Goal: Navigation & Orientation: Find specific page/section

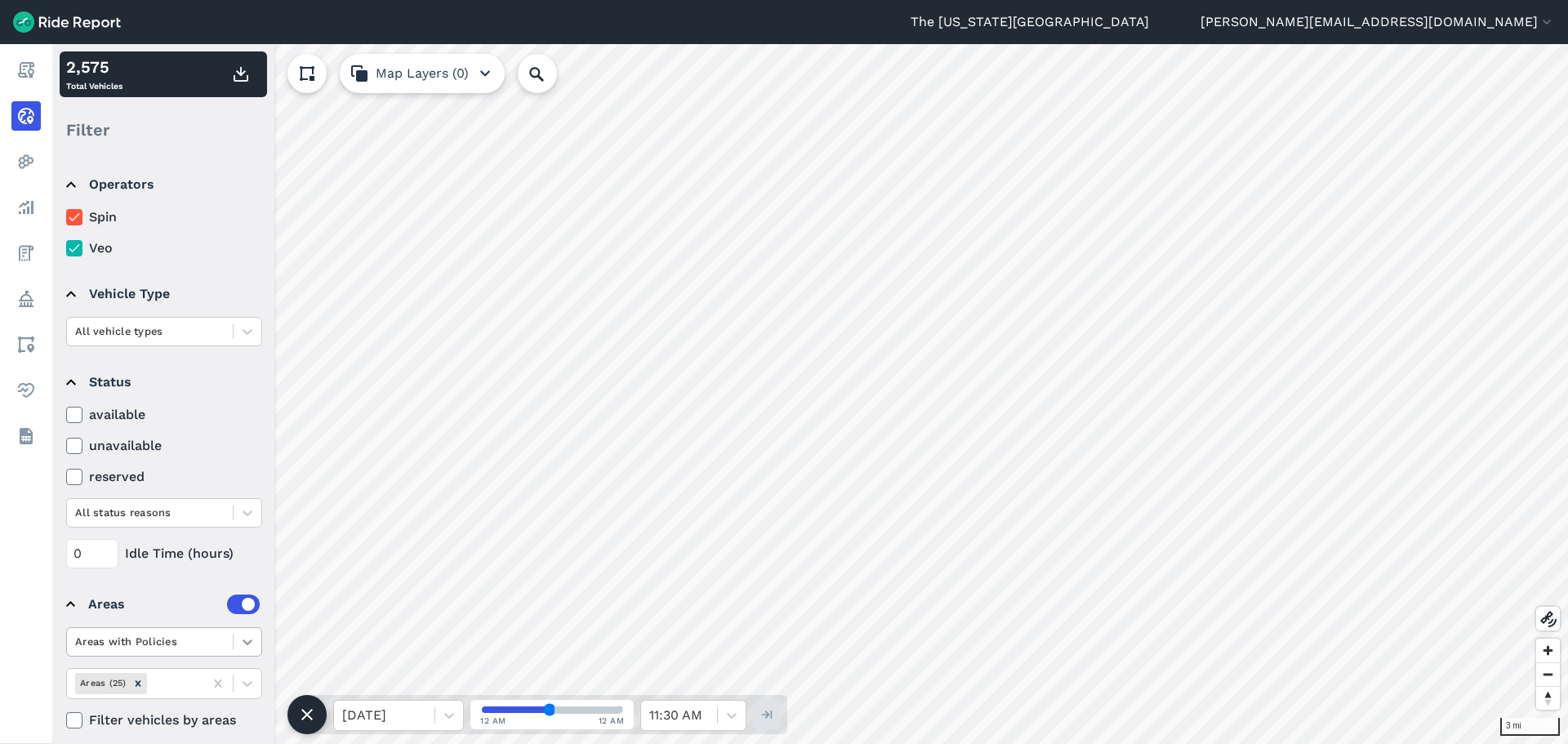
click at [246, 644] on icon at bounding box center [247, 641] width 16 height 16
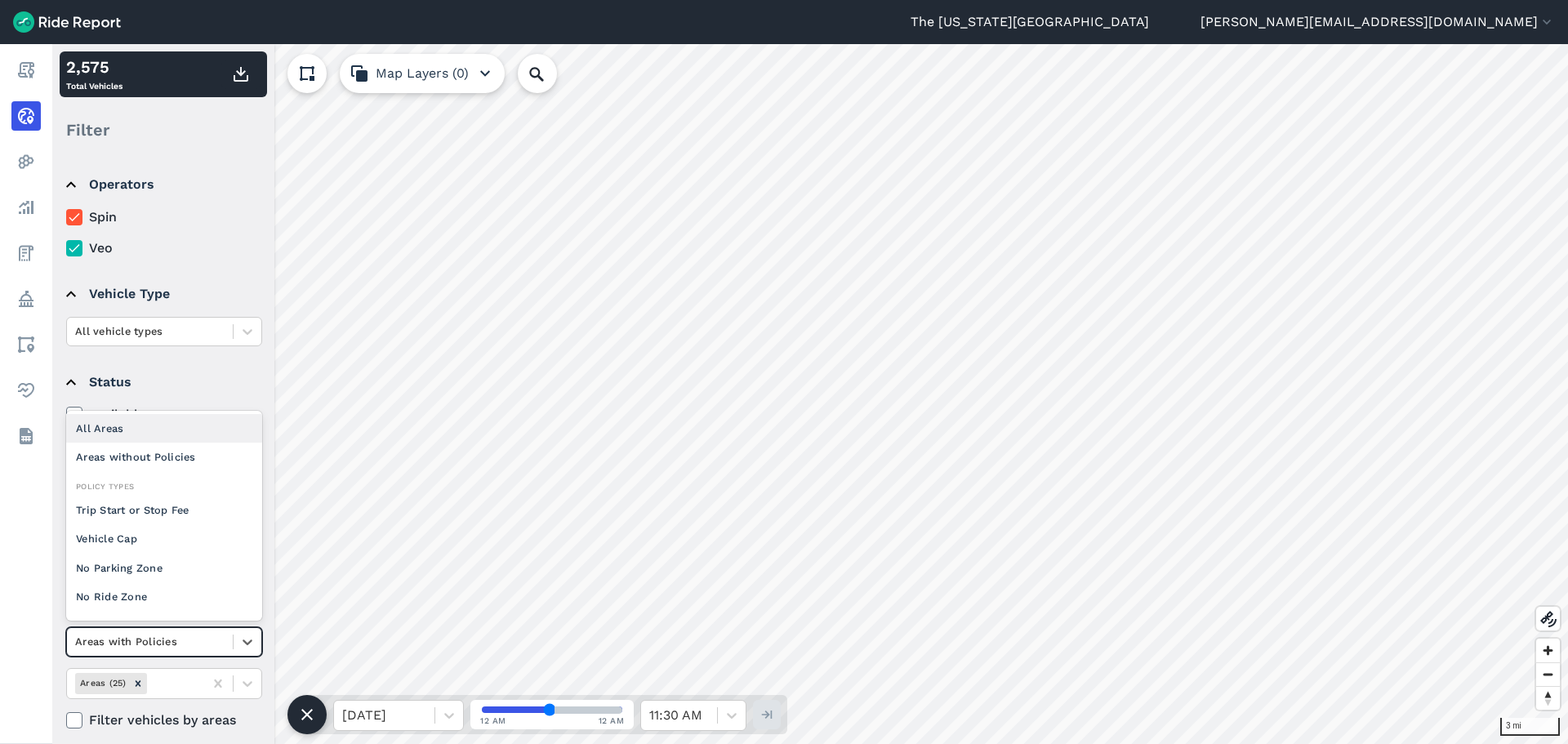
click at [137, 422] on div "All Areas" at bounding box center [164, 428] width 196 height 28
click at [249, 642] on icon at bounding box center [247, 642] width 10 height 6
click at [194, 431] on div "Areas with Policies" at bounding box center [164, 428] width 196 height 28
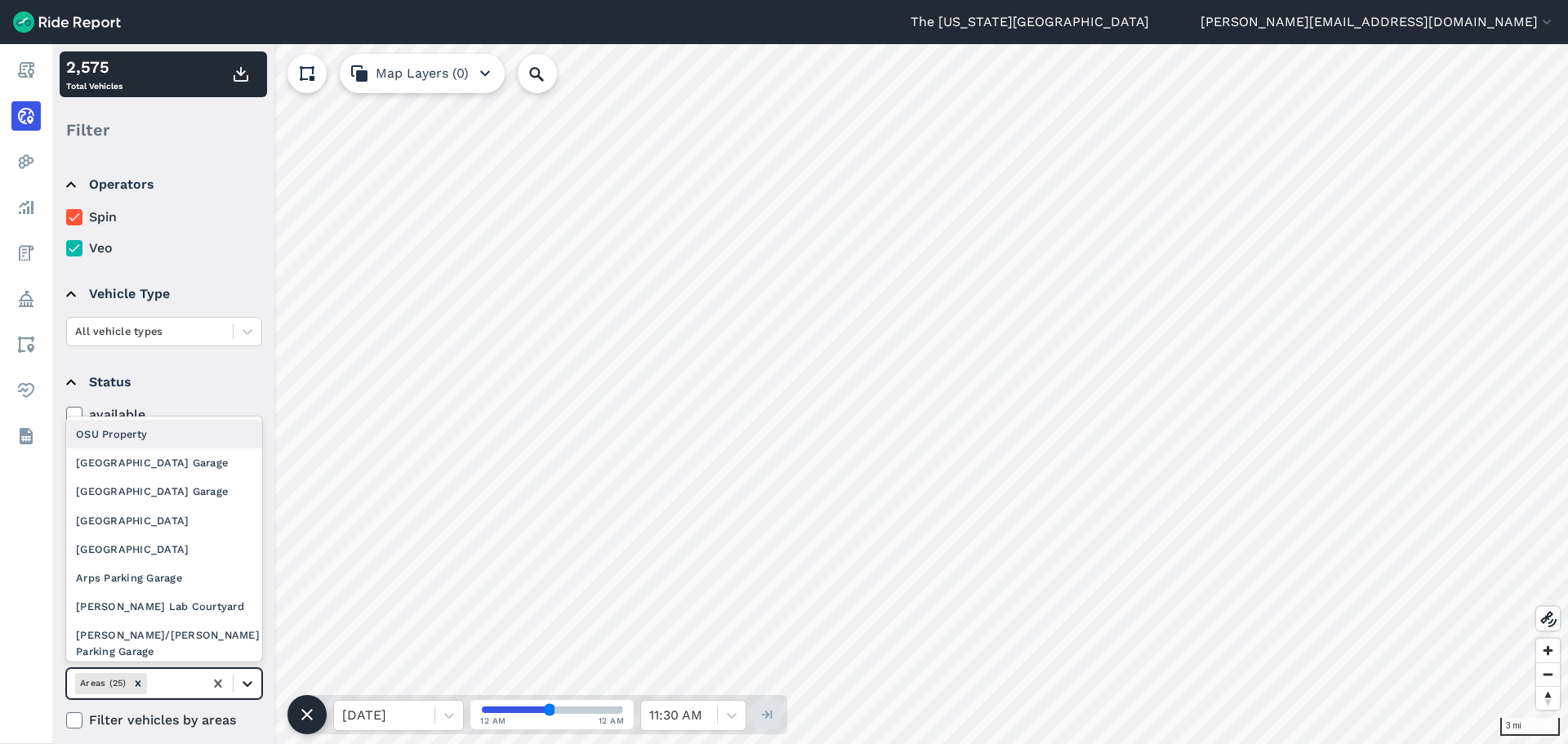
click at [245, 682] on icon at bounding box center [247, 683] width 16 height 16
click at [206, 465] on div "[GEOGRAPHIC_DATA] Garage" at bounding box center [164, 462] width 196 height 28
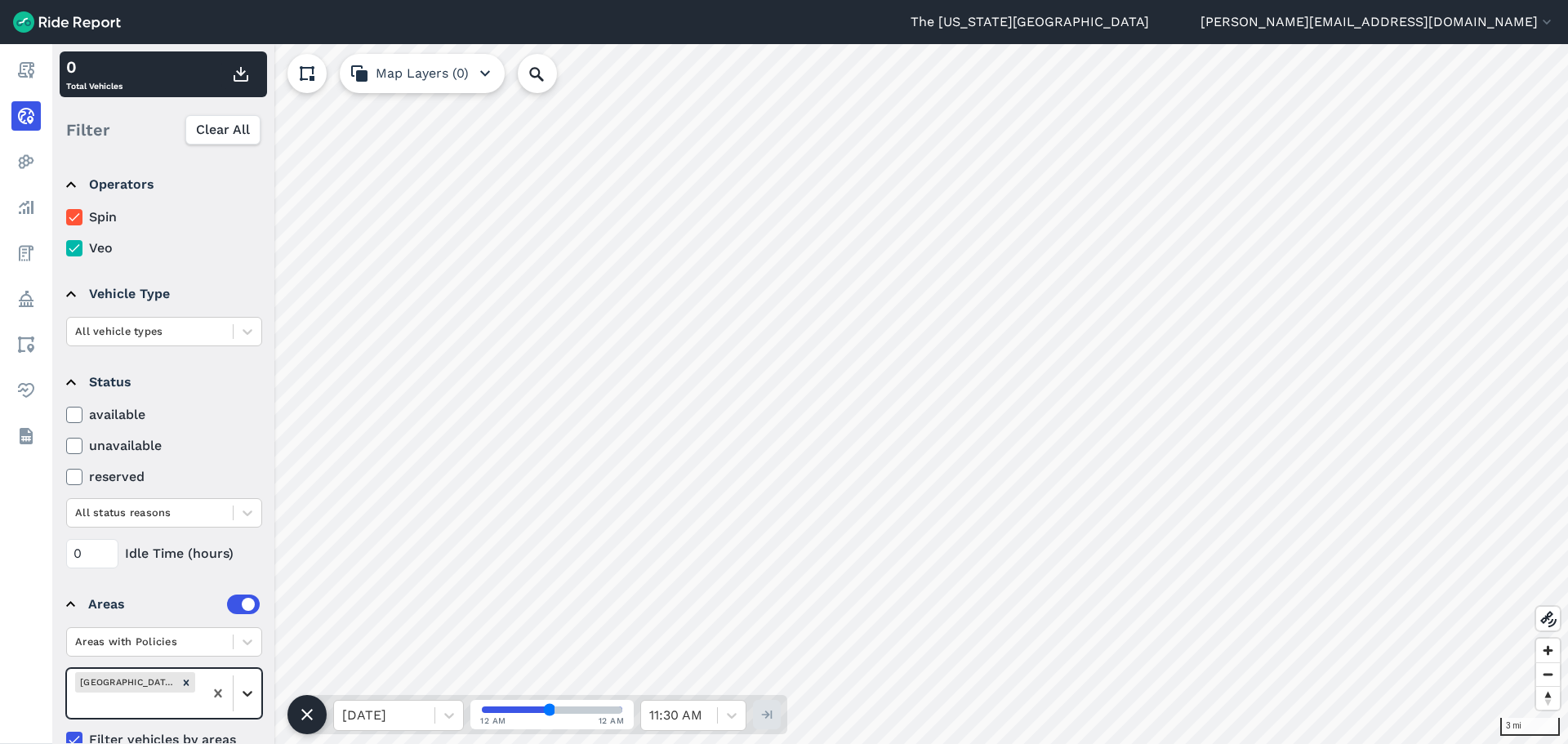
click at [254, 691] on icon at bounding box center [247, 693] width 16 height 16
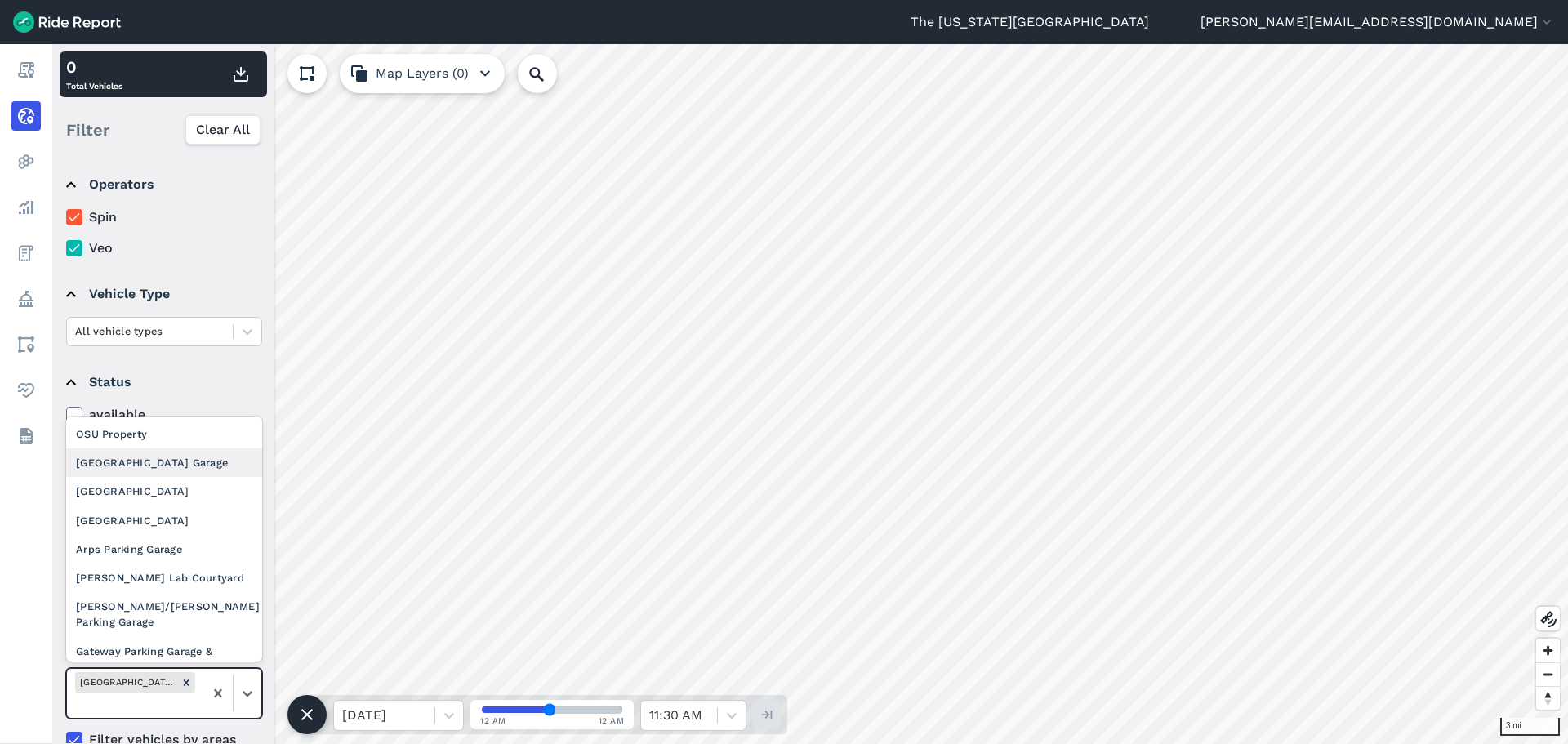
click at [199, 468] on div "[GEOGRAPHIC_DATA] Garage" at bounding box center [164, 462] width 196 height 28
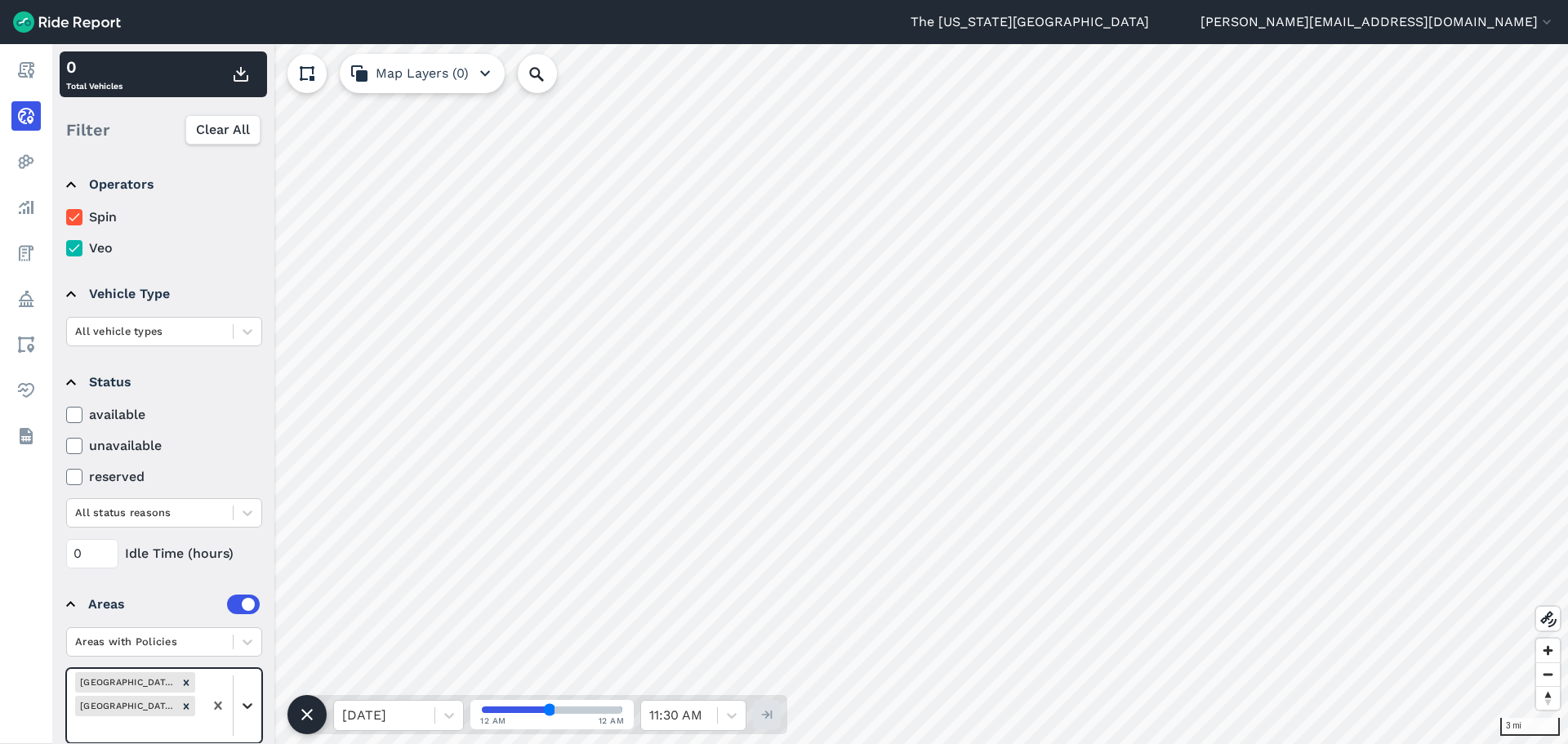
click at [247, 704] on icon at bounding box center [247, 705] width 16 height 16
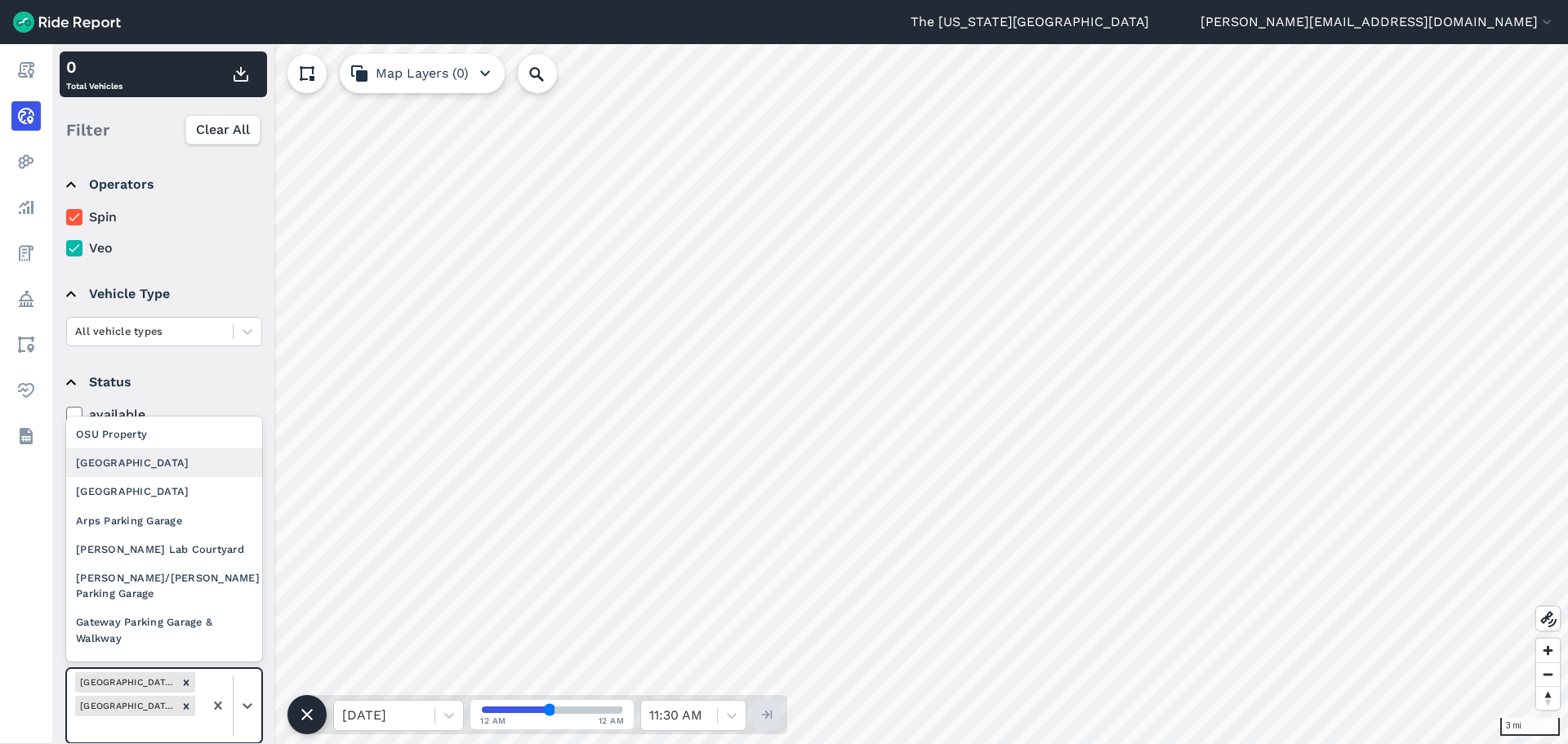
click at [204, 467] on div "[GEOGRAPHIC_DATA]" at bounding box center [164, 462] width 196 height 28
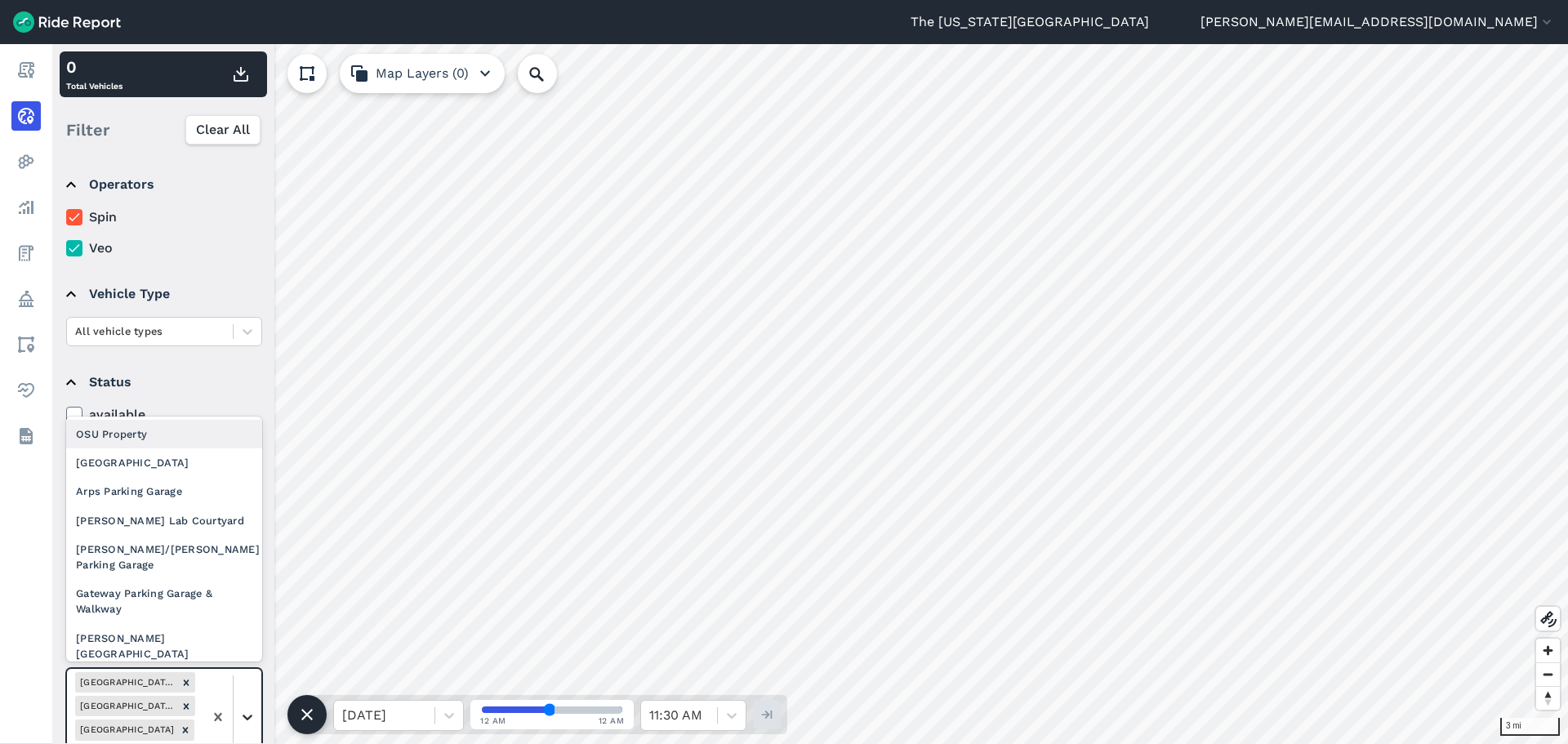
click at [242, 706] on div at bounding box center [247, 716] width 28 height 28
click at [194, 467] on div "[GEOGRAPHIC_DATA]" at bounding box center [164, 462] width 196 height 28
click at [251, 710] on div at bounding box center [232, 729] width 58 height 121
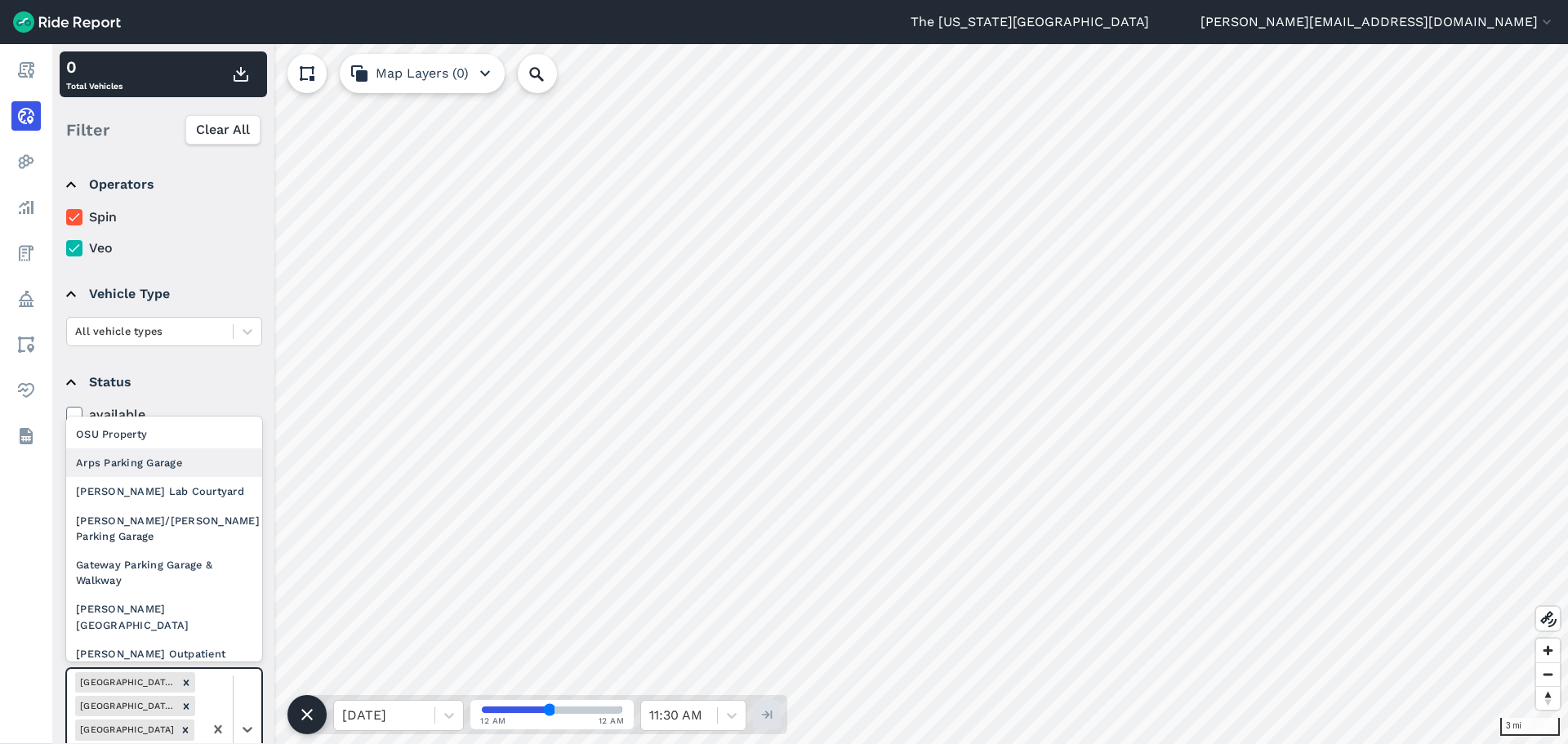
click at [189, 468] on div "Arps Parking Garage" at bounding box center [164, 462] width 196 height 28
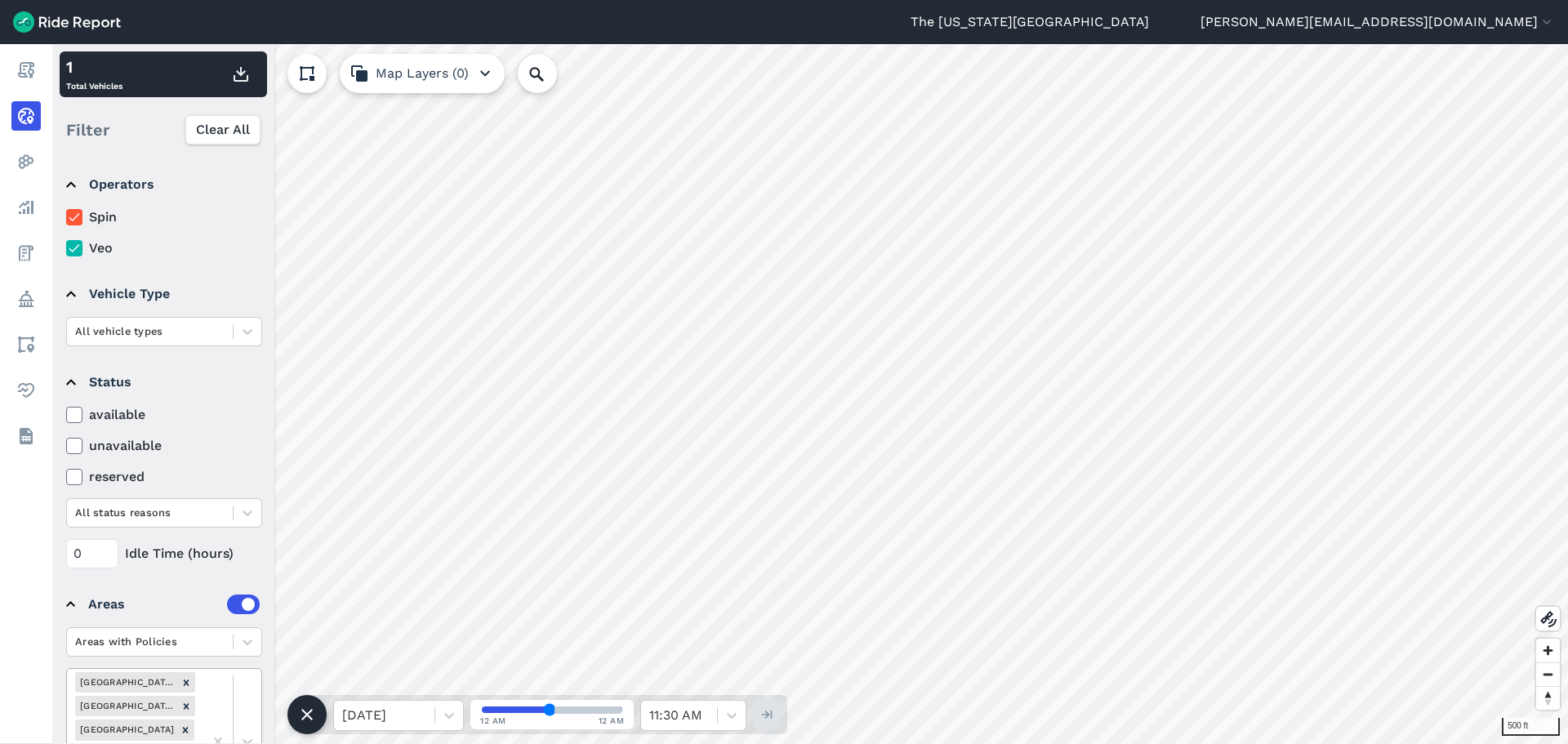
click at [242, 700] on div "Areas with Policies [GEOGRAPHIC_DATA] Garage [GEOGRAPHIC_DATA] [GEOGRAPHIC_DATA…" at bounding box center [164, 736] width 196 height 218
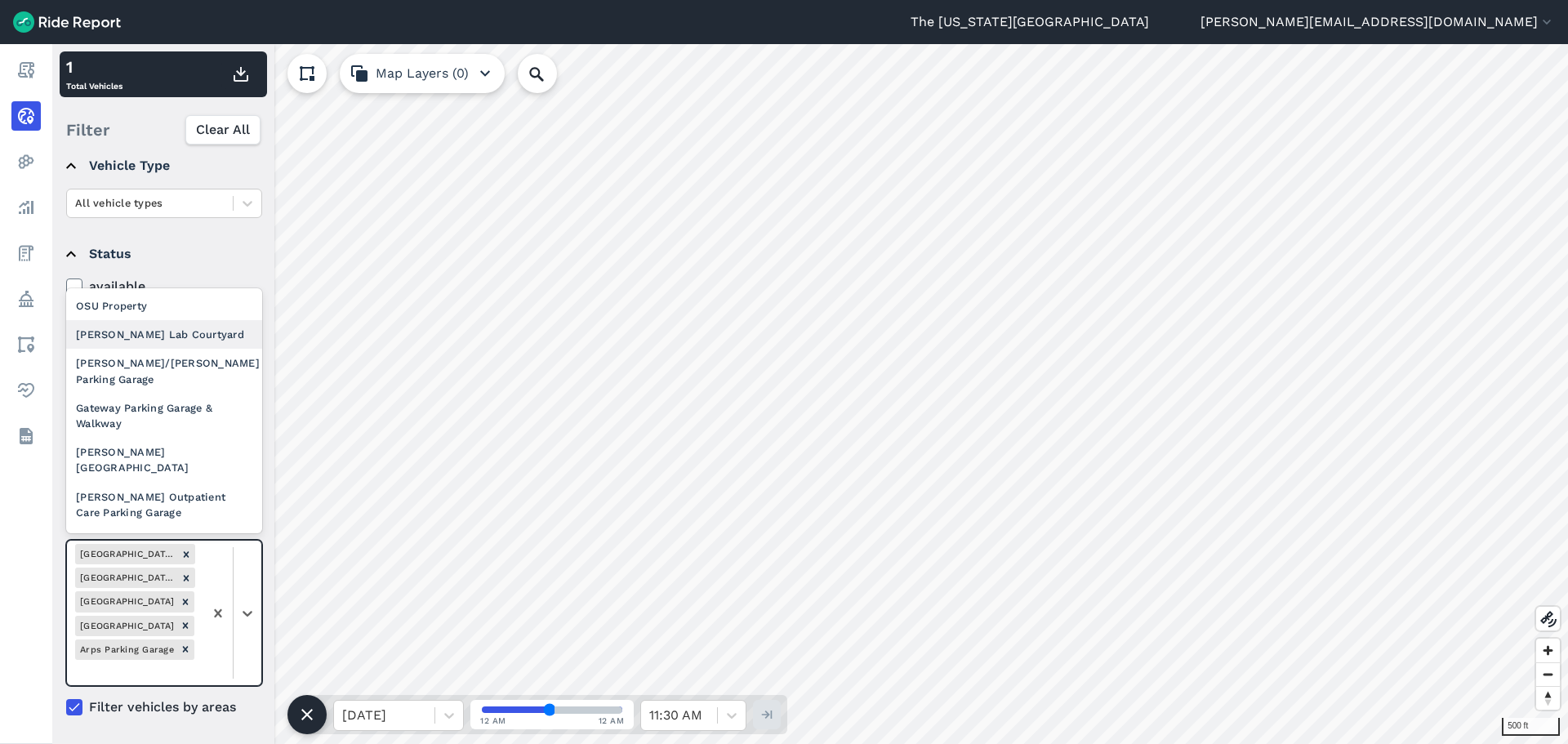
click at [174, 341] on div "[PERSON_NAME] Lab Courtyard" at bounding box center [164, 334] width 196 height 28
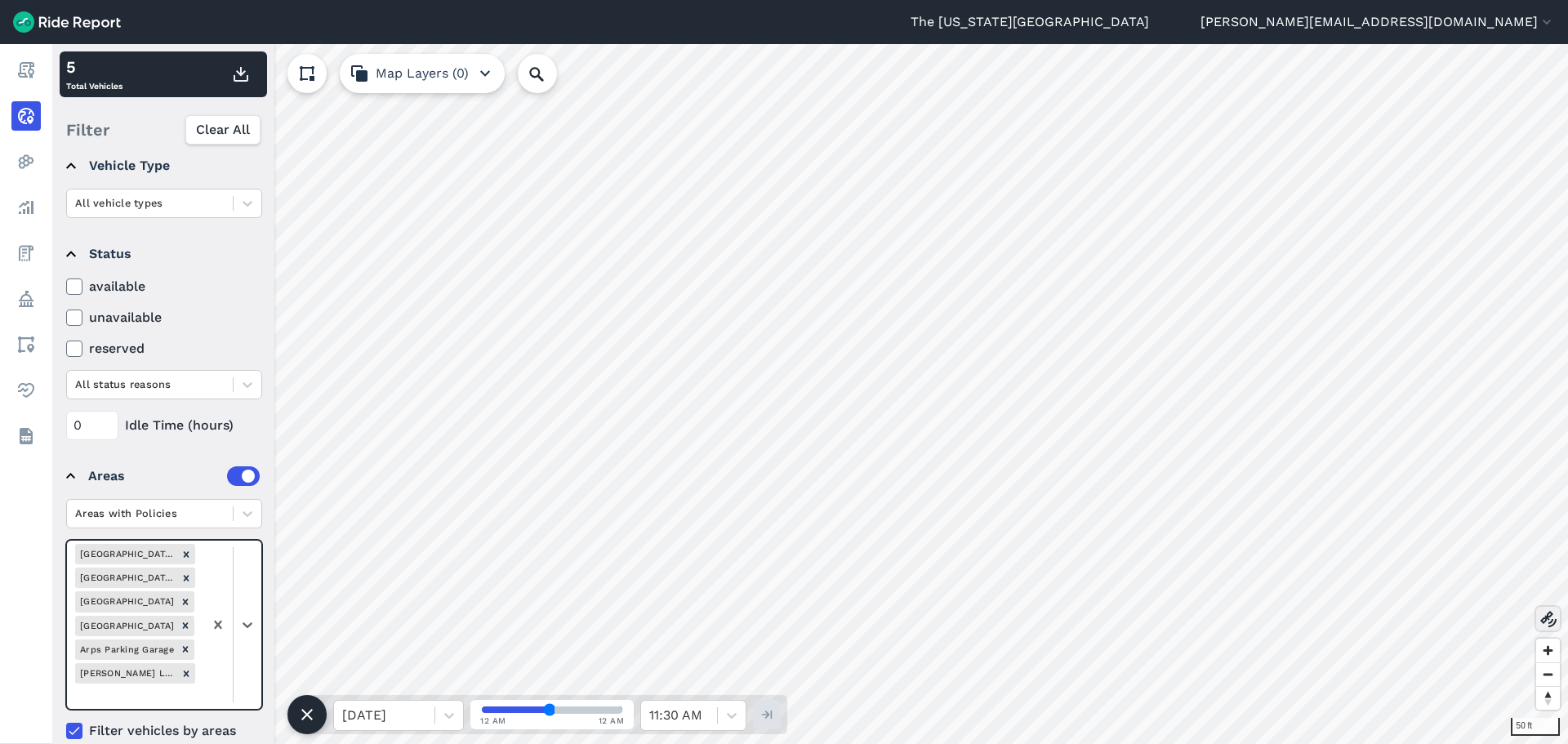
click at [1548, 617] on use at bounding box center [1548, 618] width 16 height 16
click at [1548, 617] on icon at bounding box center [1548, 618] width 19 height 19
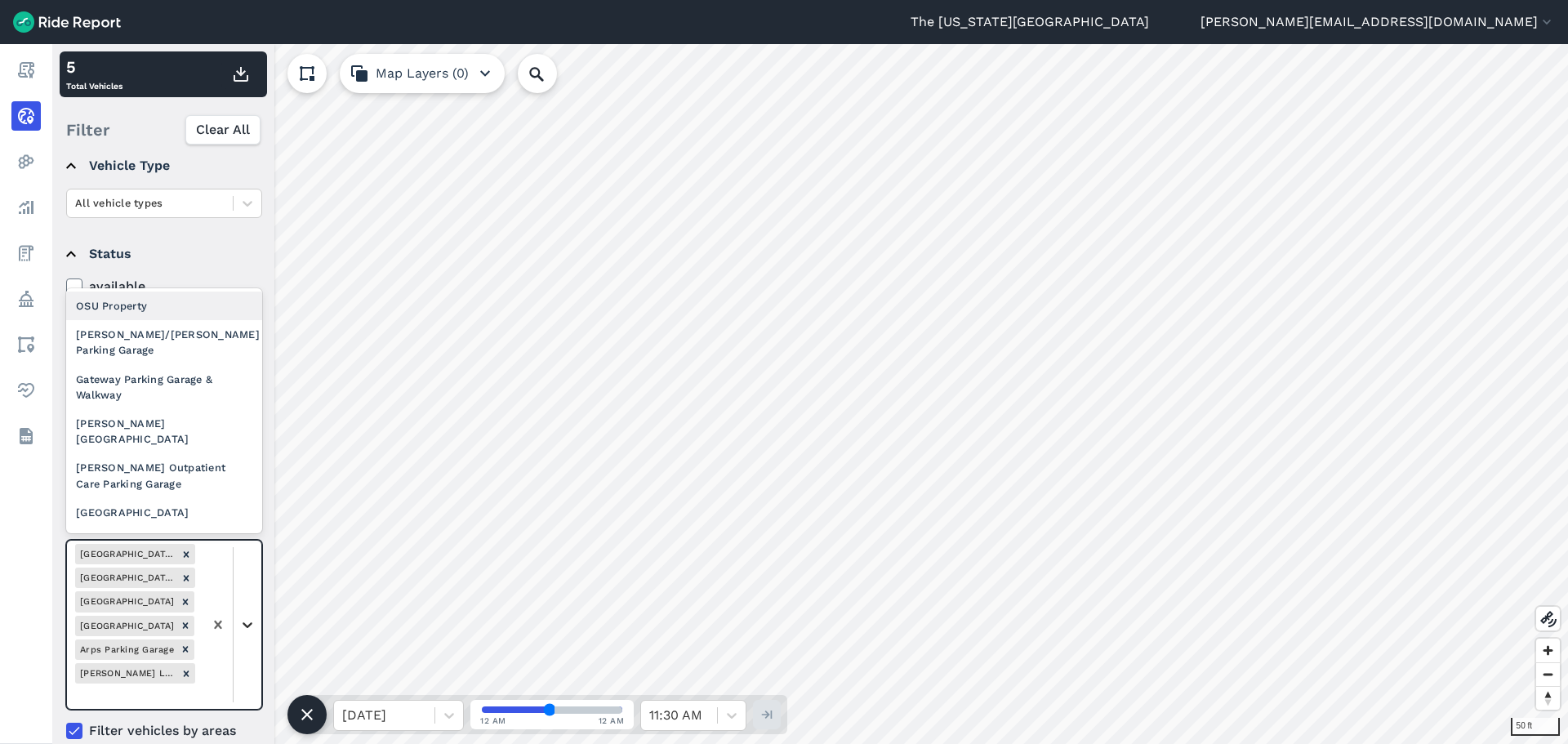
click at [258, 613] on div at bounding box center [247, 624] width 28 height 28
click at [200, 340] on div "[PERSON_NAME]/[PERSON_NAME] Parking Garage" at bounding box center [164, 342] width 196 height 44
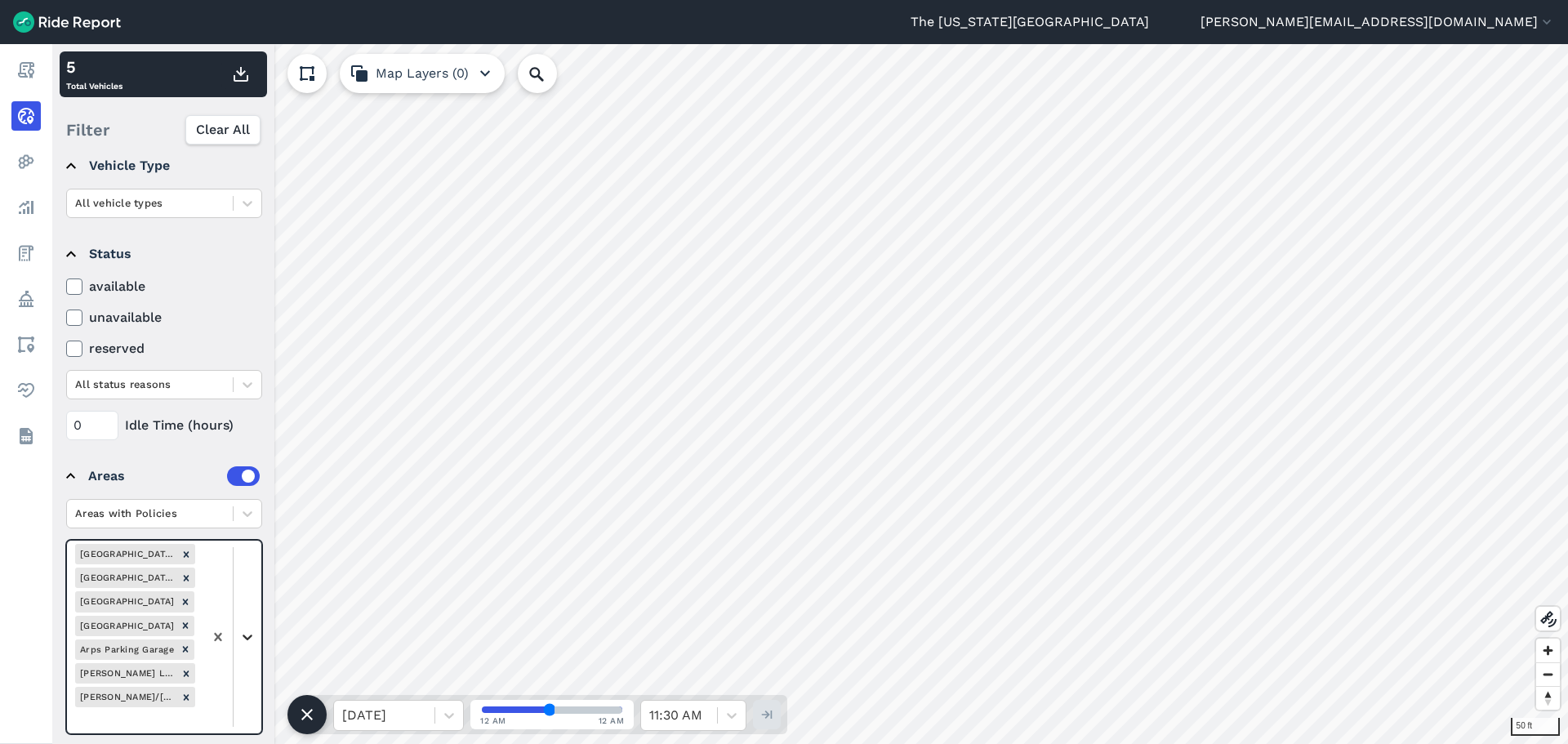
click at [242, 644] on icon at bounding box center [247, 636] width 16 height 16
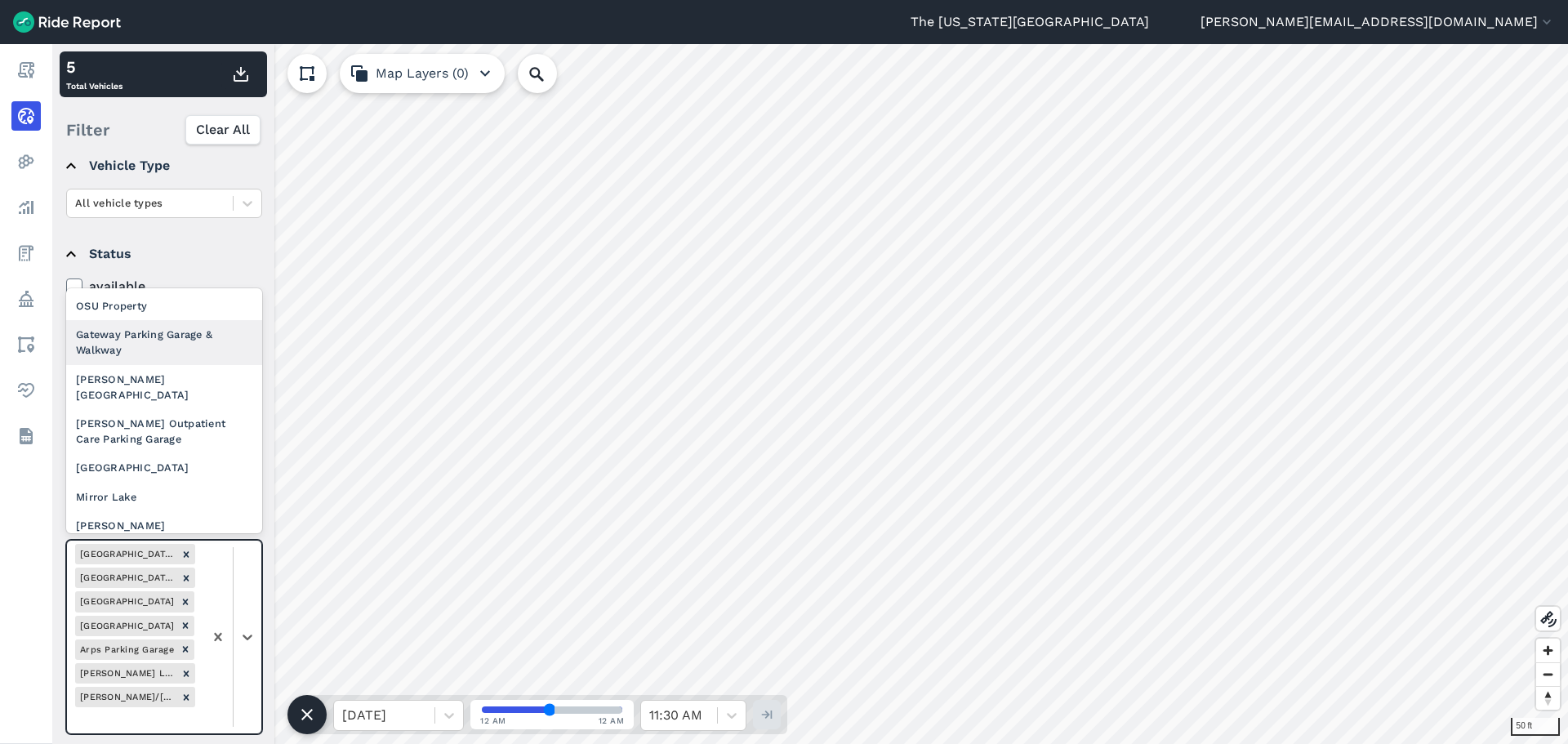
click at [166, 345] on div "Gateway Parking Garage & Walkway" at bounding box center [164, 342] width 196 height 44
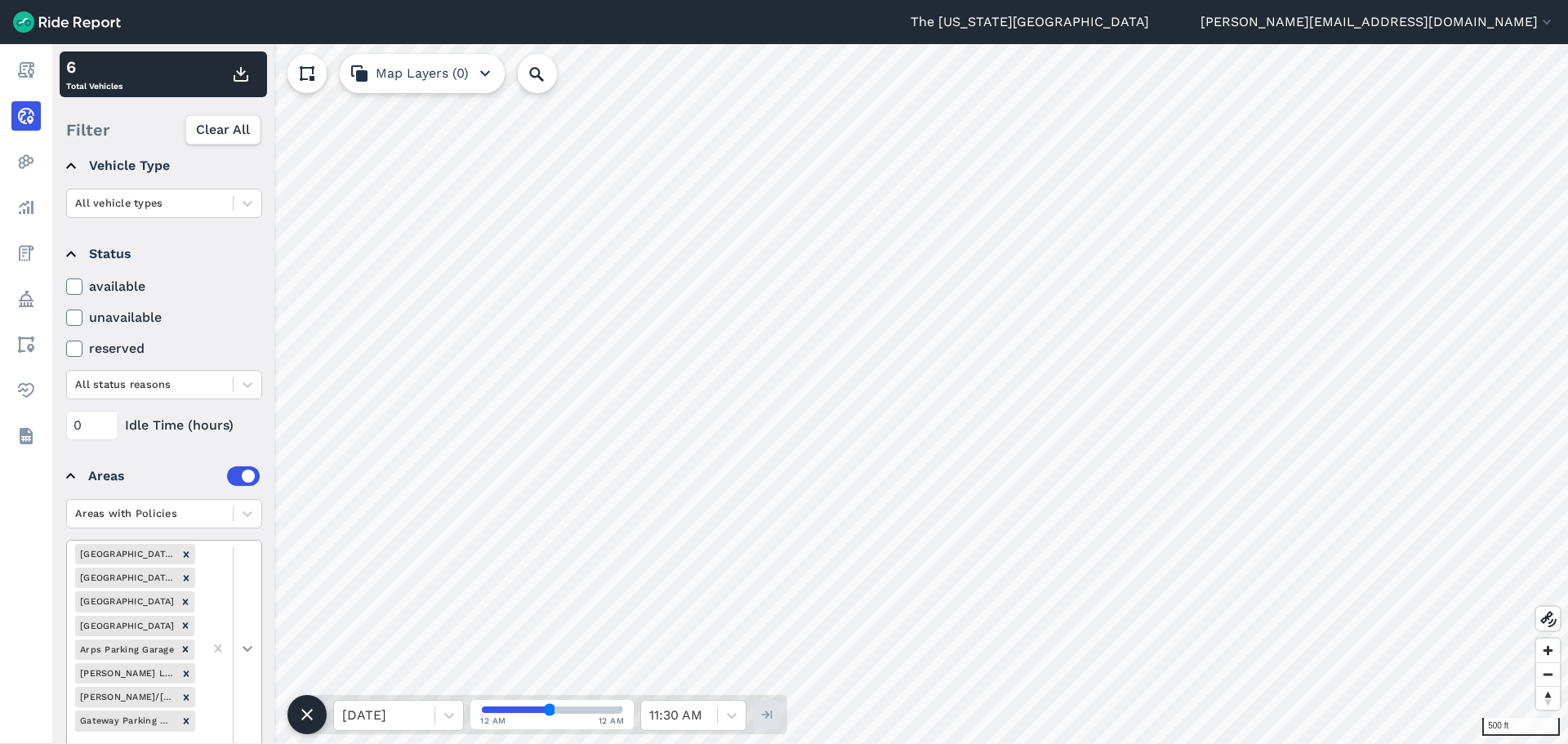
scroll to position [137, 0]
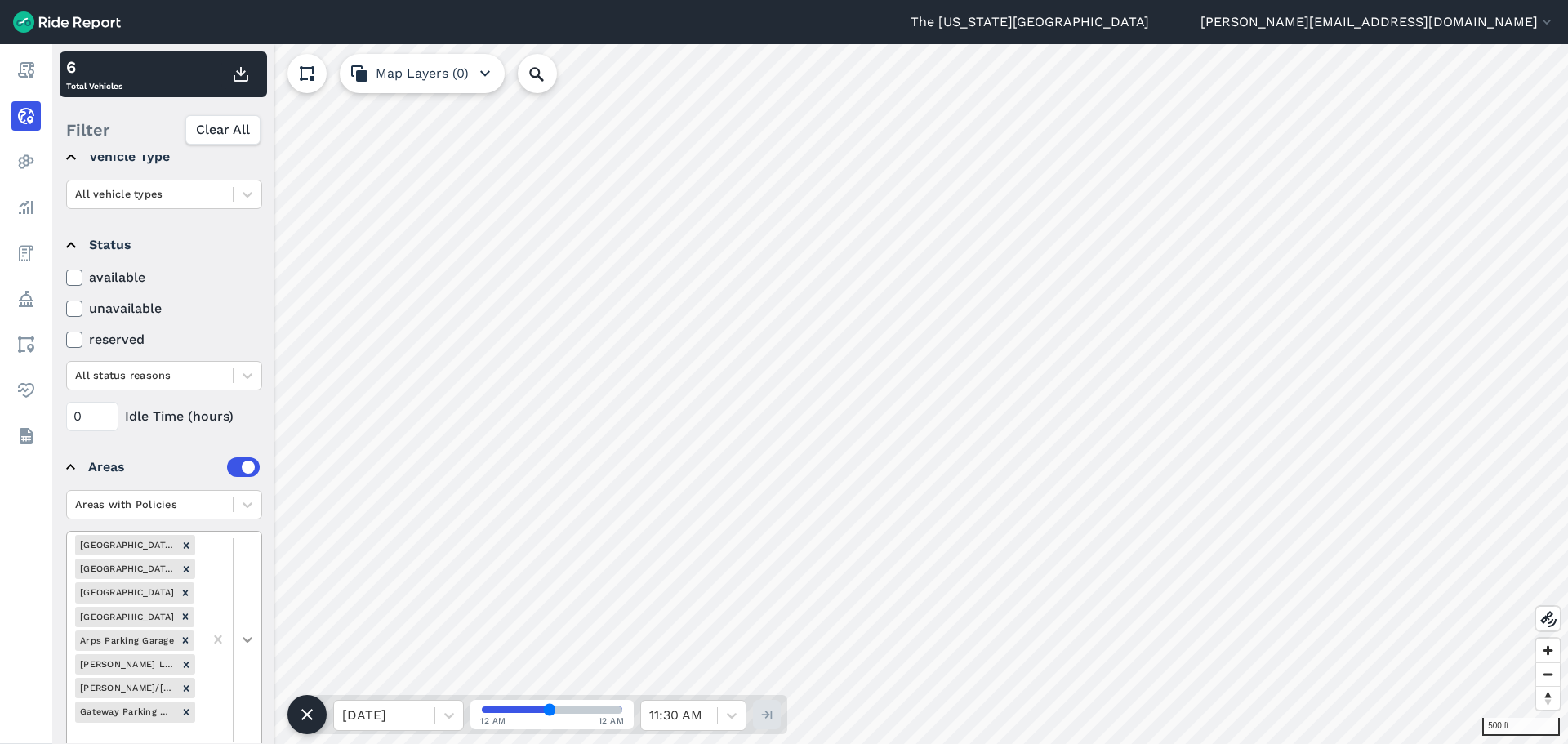
click at [243, 639] on div at bounding box center [247, 638] width 28 height 28
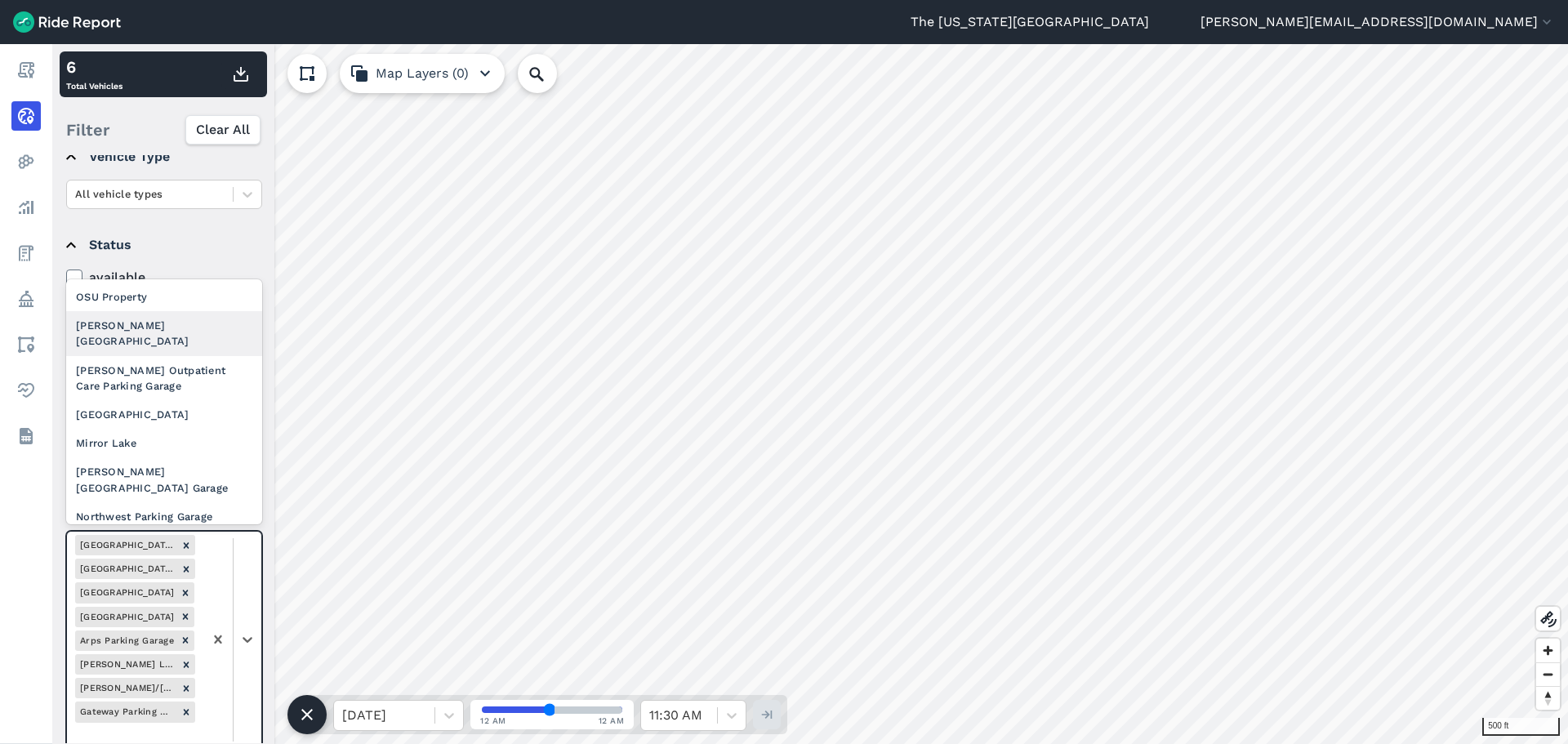
click at [203, 336] on div "[PERSON_NAME][GEOGRAPHIC_DATA]" at bounding box center [164, 333] width 196 height 44
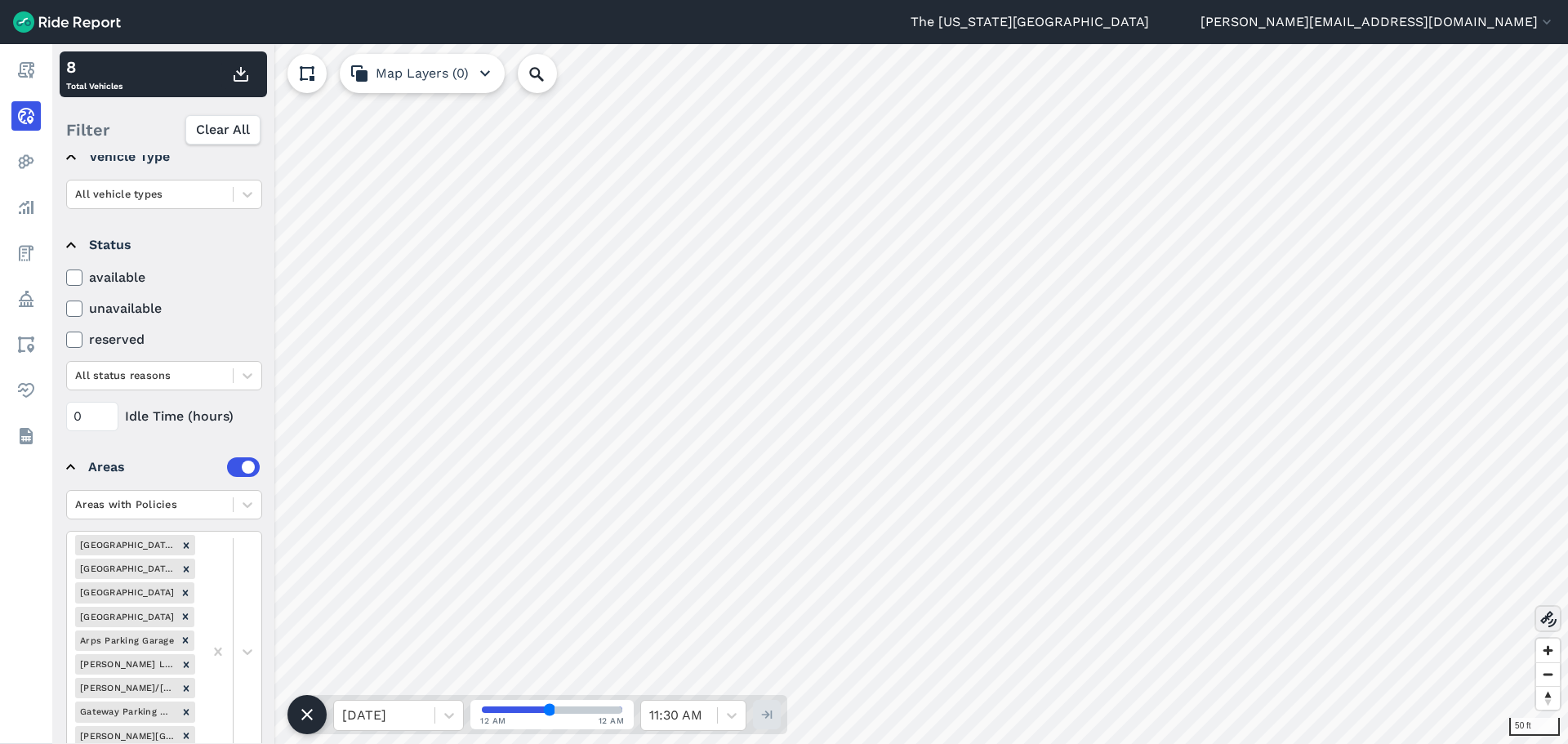
click at [1547, 624] on icon at bounding box center [1548, 618] width 19 height 19
click at [1550, 623] on icon at bounding box center [1548, 618] width 19 height 19
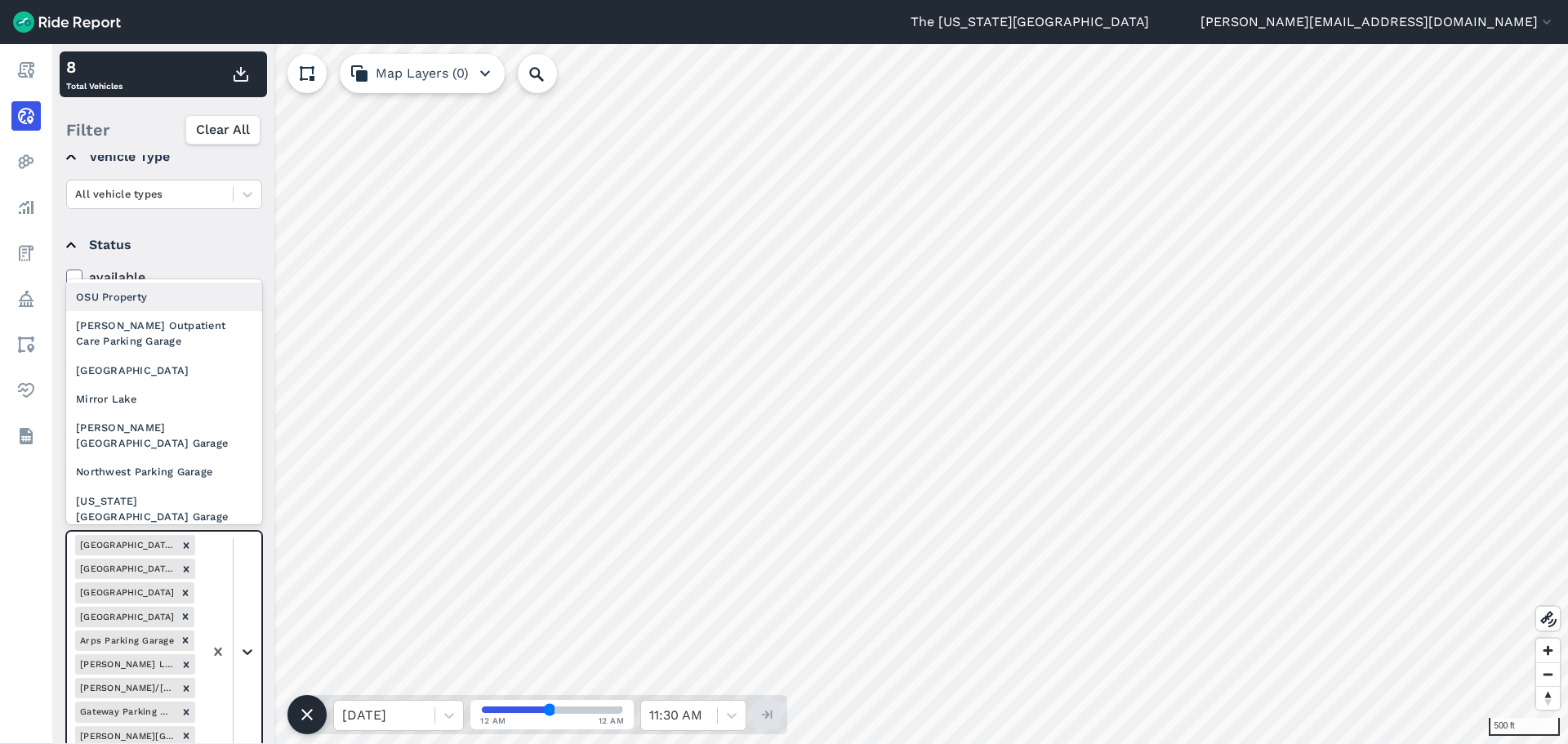
scroll to position [224, 0]
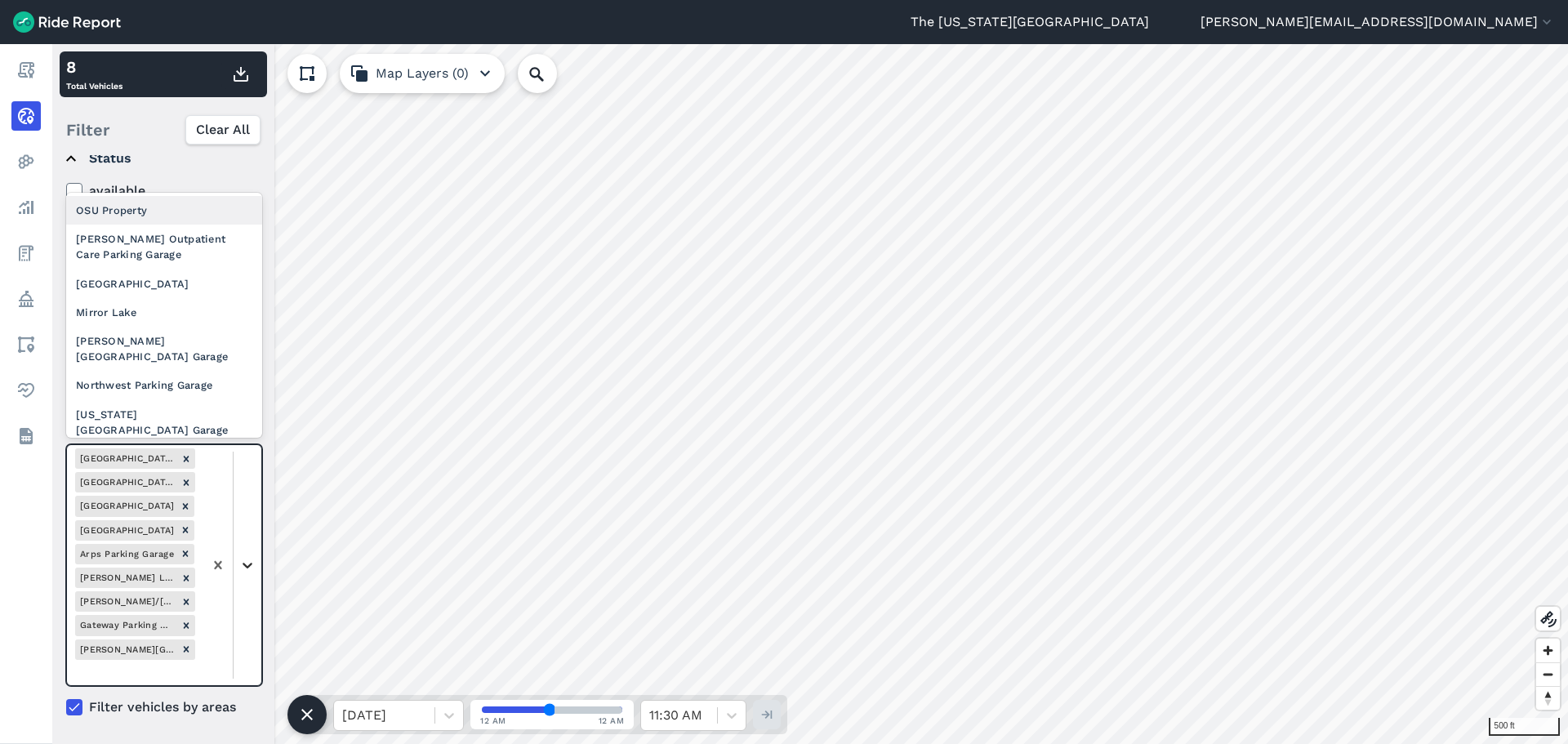
click at [252, 642] on div at bounding box center [232, 565] width 58 height 240
click at [194, 261] on div "[PERSON_NAME] Outpatient Care Parking Garage" at bounding box center [164, 246] width 196 height 44
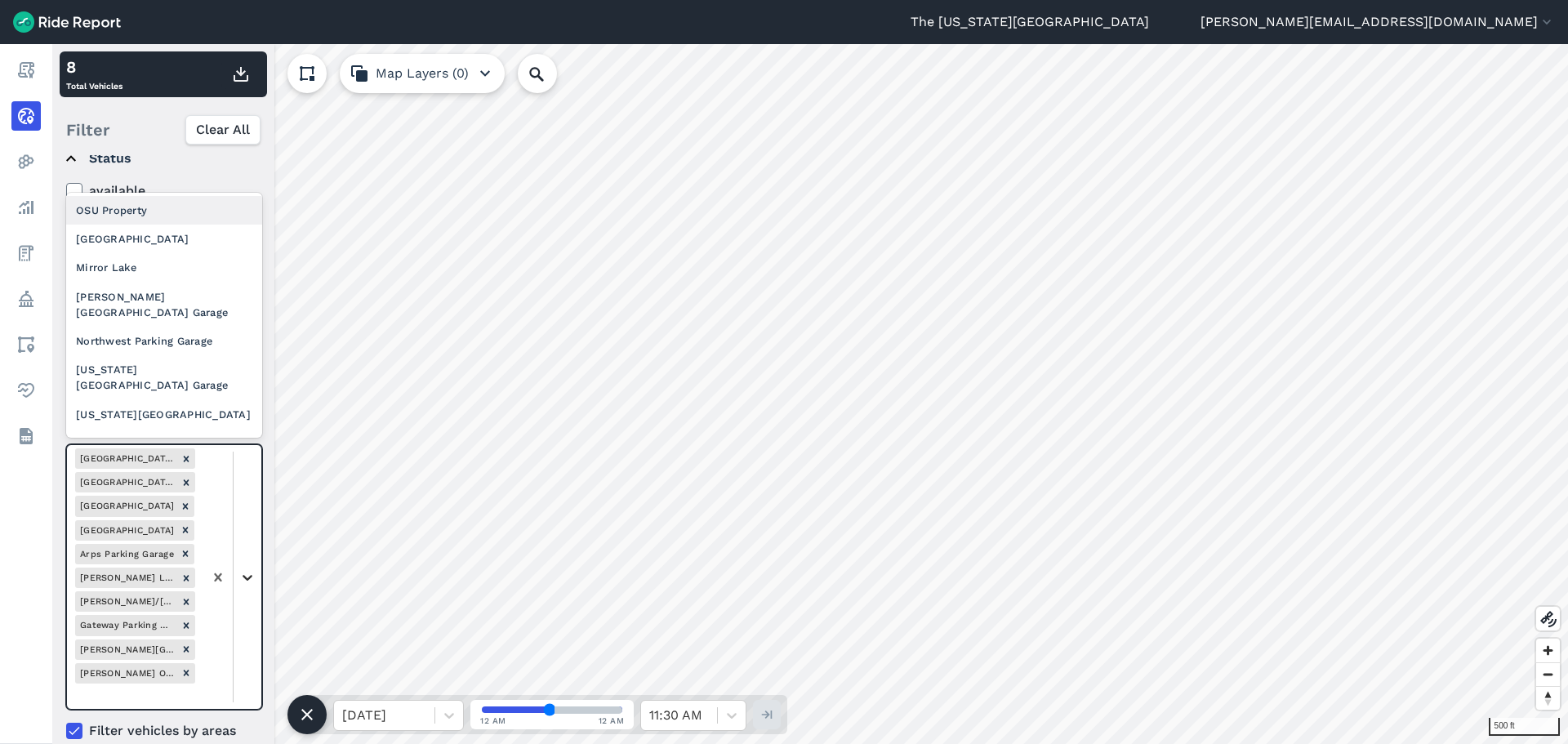
click at [259, 569] on div at bounding box center [247, 576] width 28 height 28
click at [197, 249] on div "[GEOGRAPHIC_DATA]" at bounding box center [164, 239] width 196 height 28
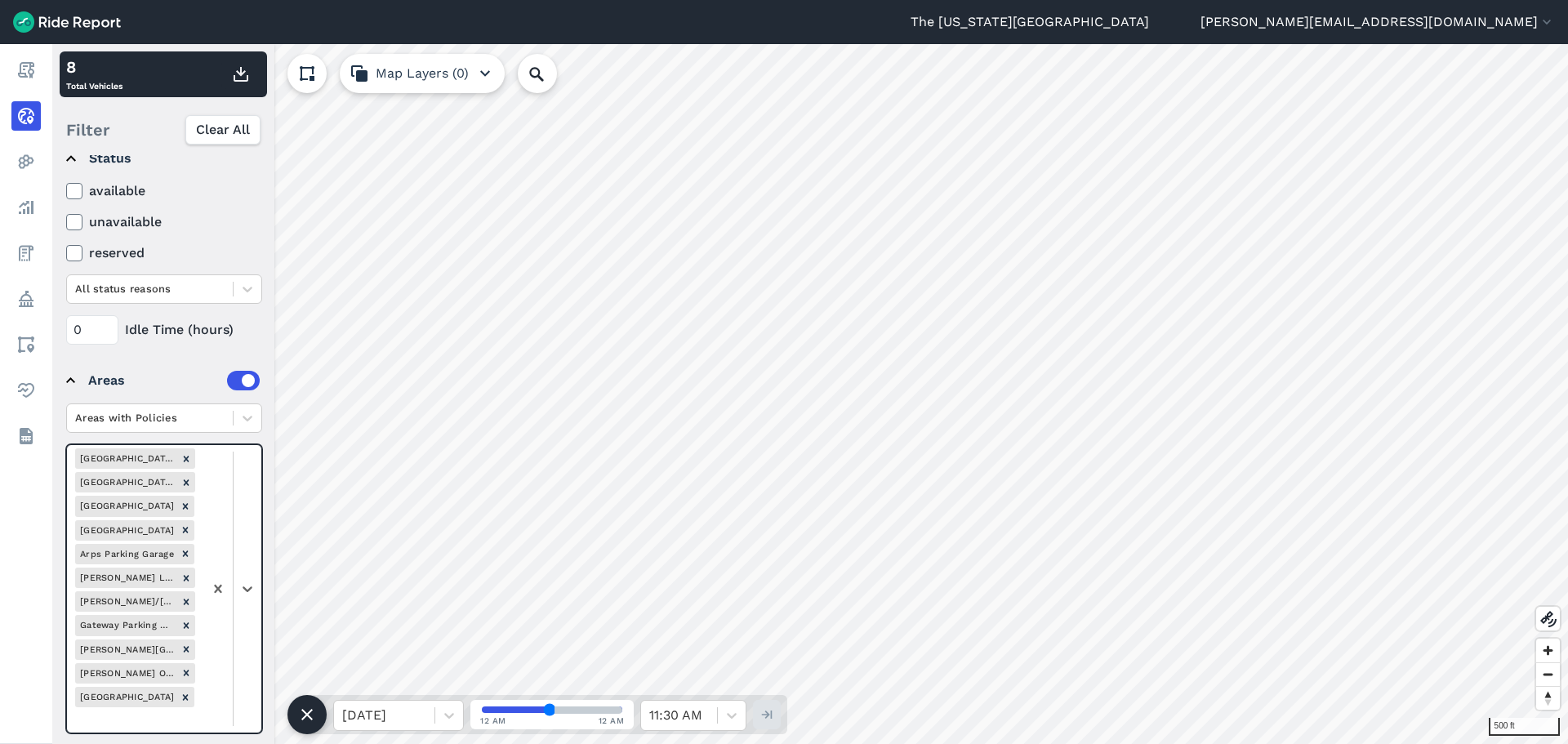
click at [244, 567] on div at bounding box center [232, 588] width 58 height 287
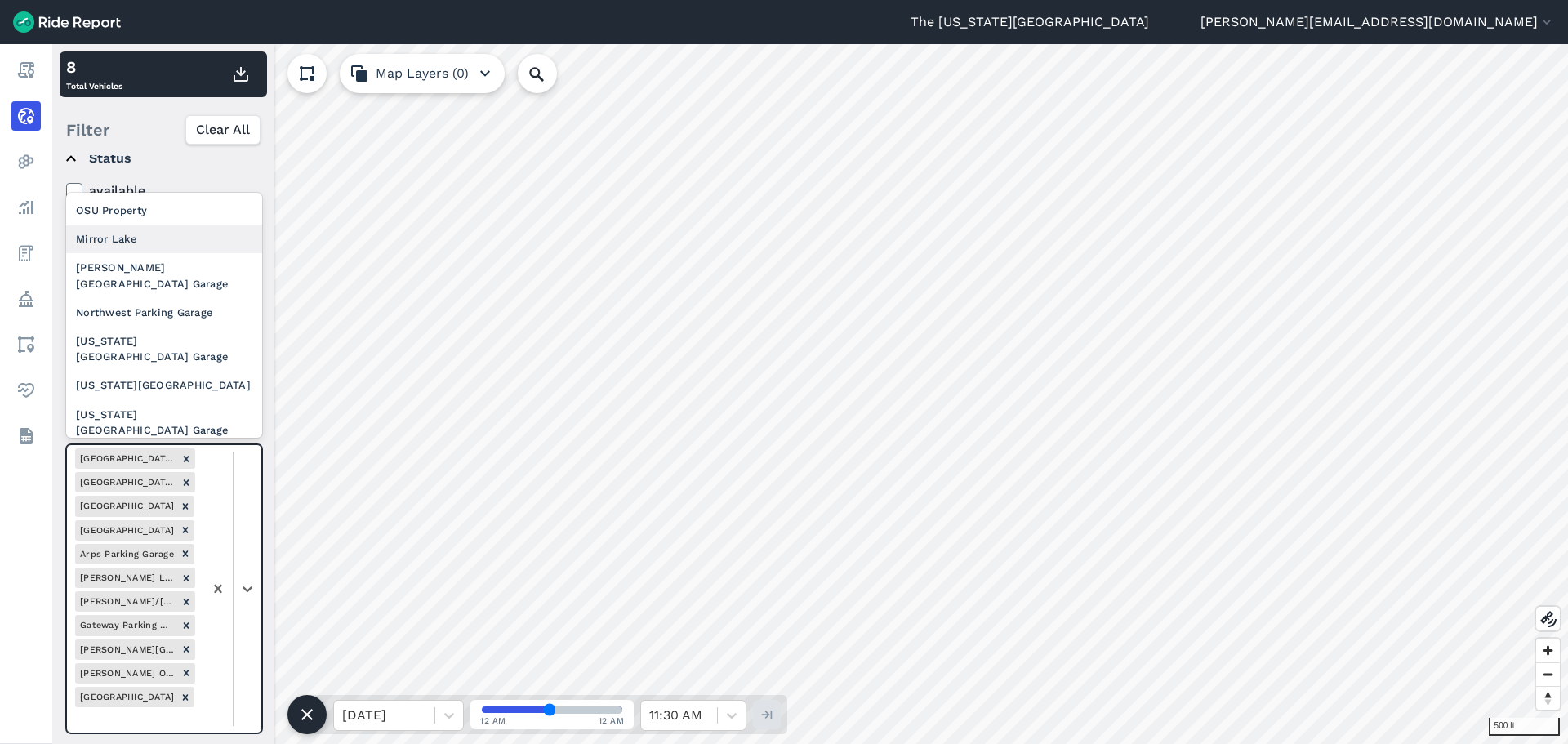
click at [176, 245] on div "Mirror Lake" at bounding box center [164, 239] width 196 height 28
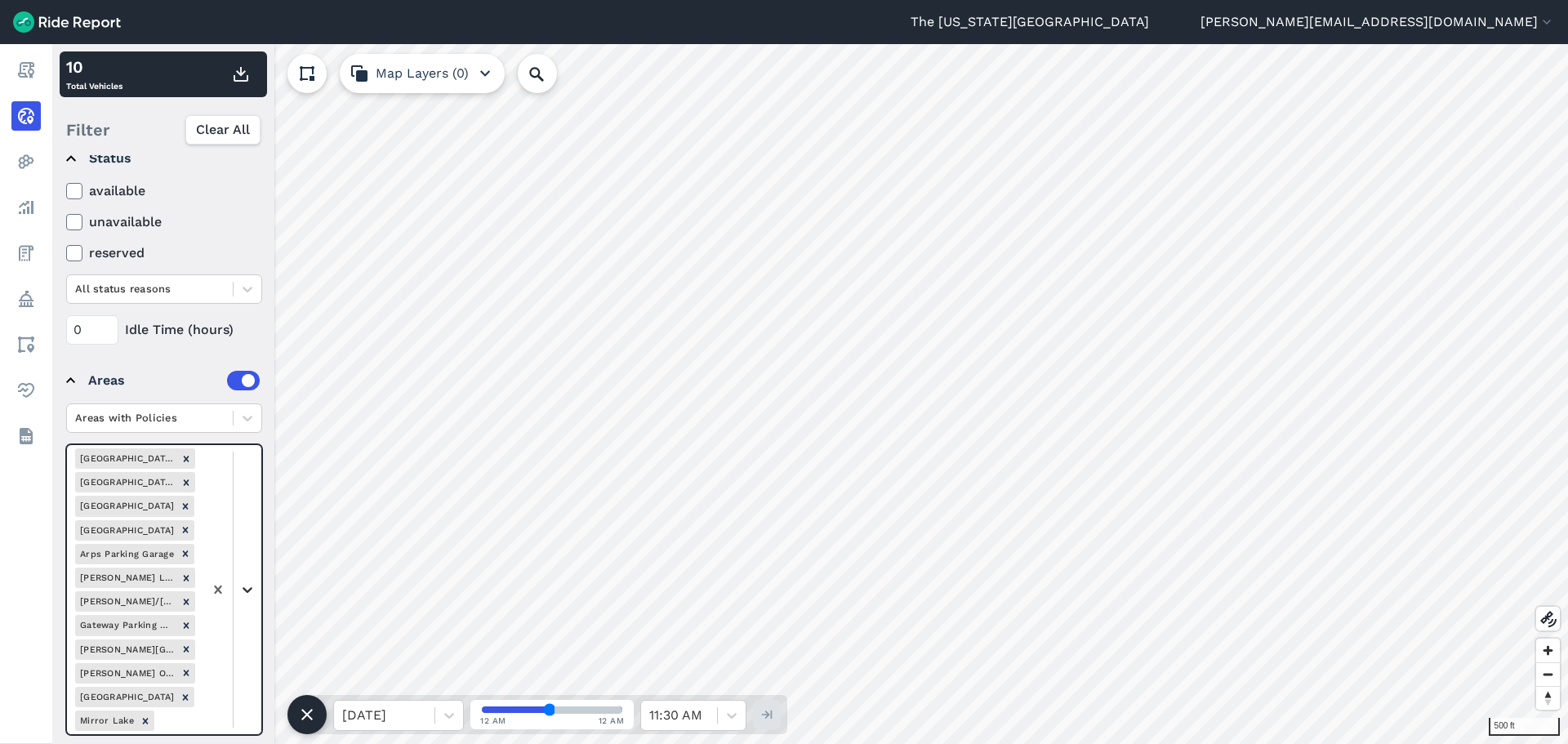
click at [249, 590] on icon at bounding box center [247, 590] width 10 height 6
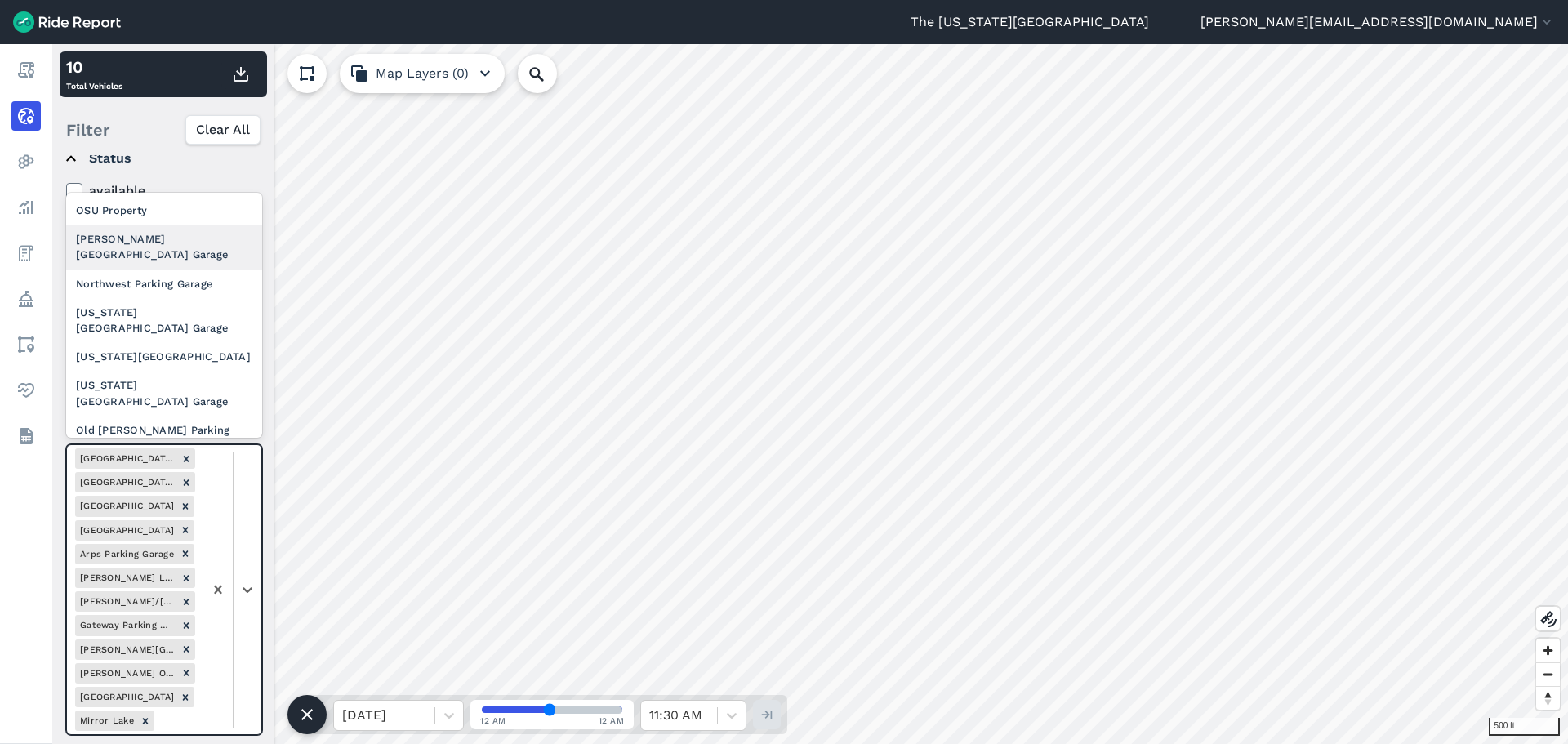
click at [151, 241] on div "[PERSON_NAME][GEOGRAPHIC_DATA] Garage" at bounding box center [164, 246] width 196 height 44
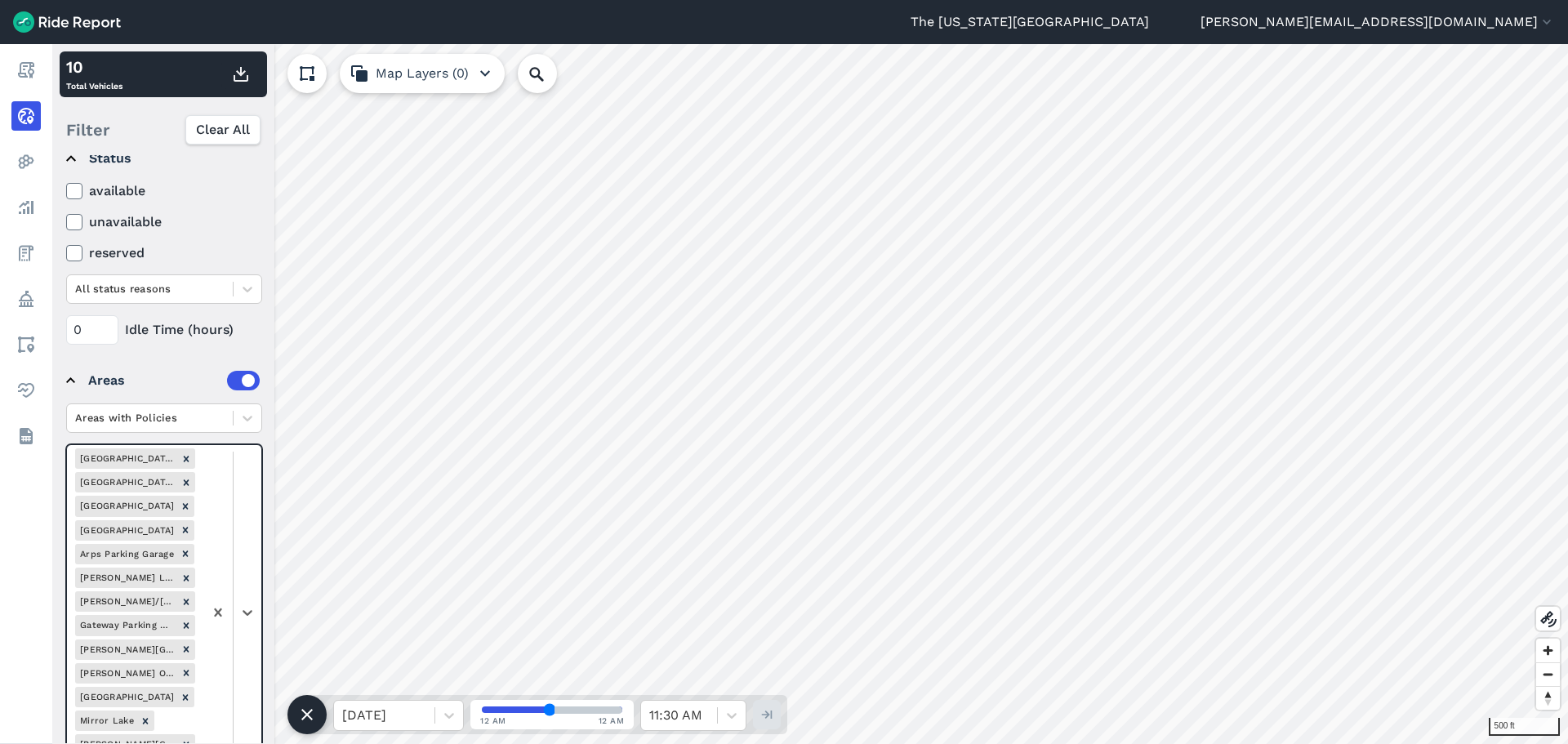
click at [253, 561] on div at bounding box center [232, 612] width 58 height 336
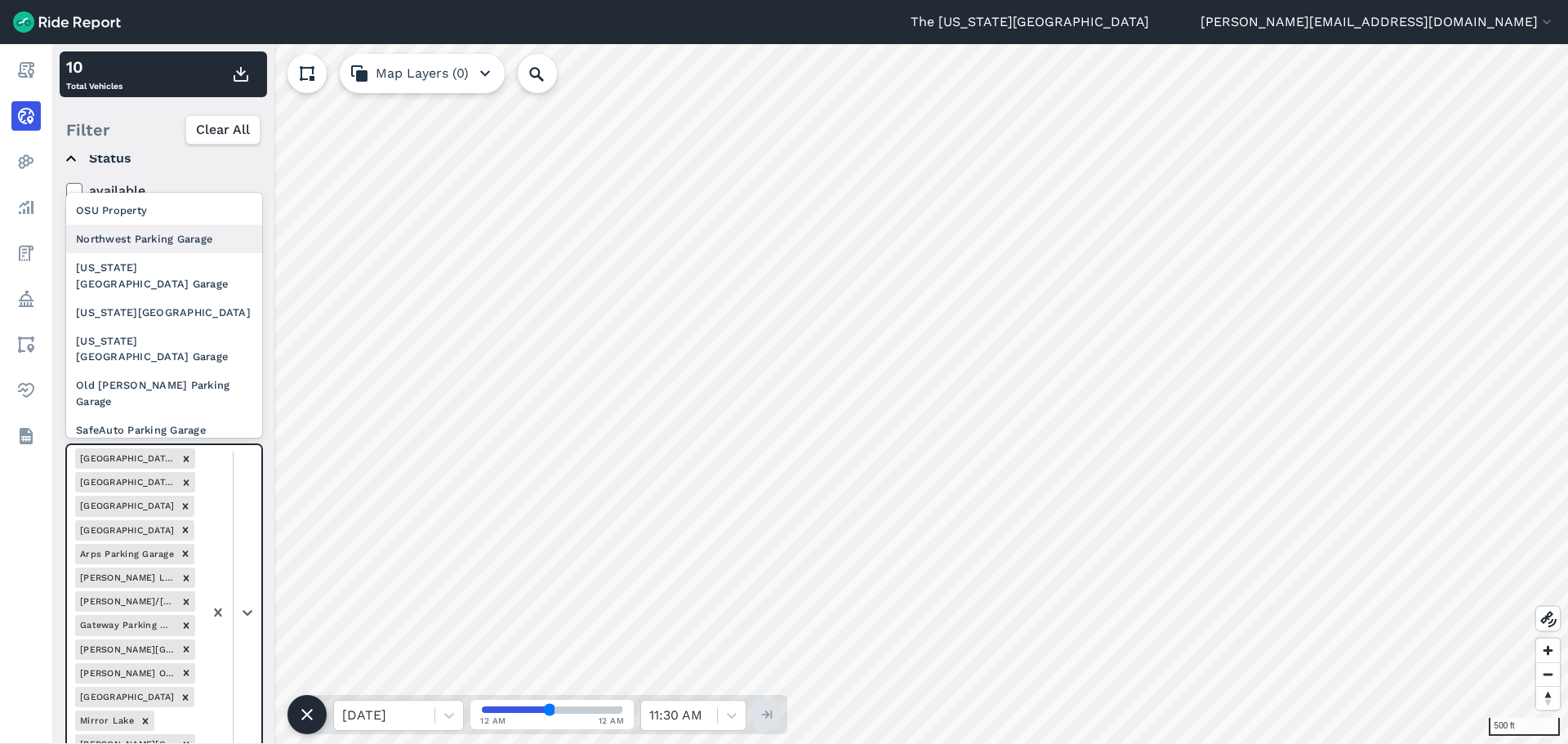
click at [181, 244] on div "Northwest Parking Garage" at bounding box center [164, 239] width 196 height 28
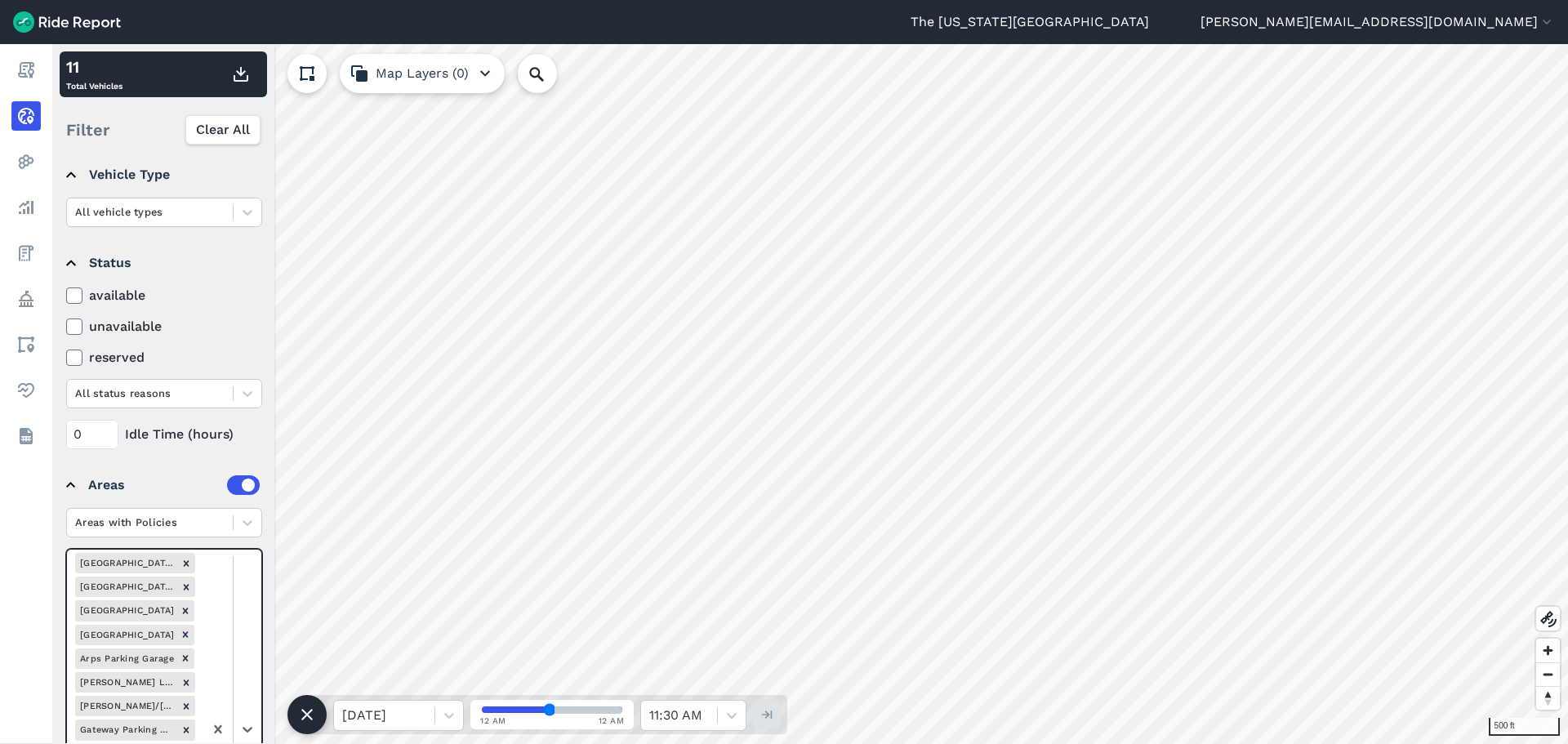
scroll to position [98, 0]
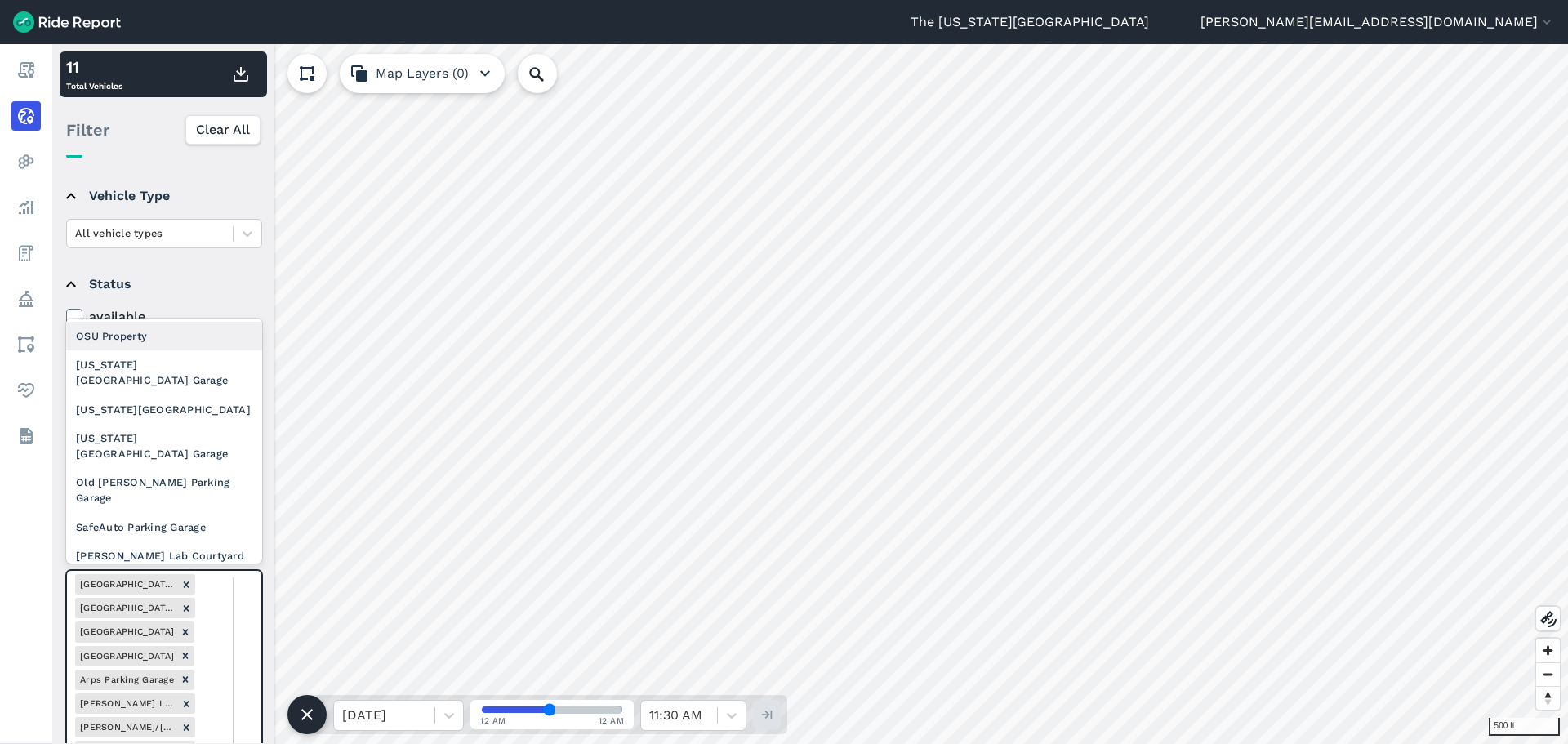
click at [248, 616] on div at bounding box center [232, 750] width 58 height 359
click at [189, 366] on div "[US_STATE] [GEOGRAPHIC_DATA] Garage" at bounding box center [164, 372] width 196 height 44
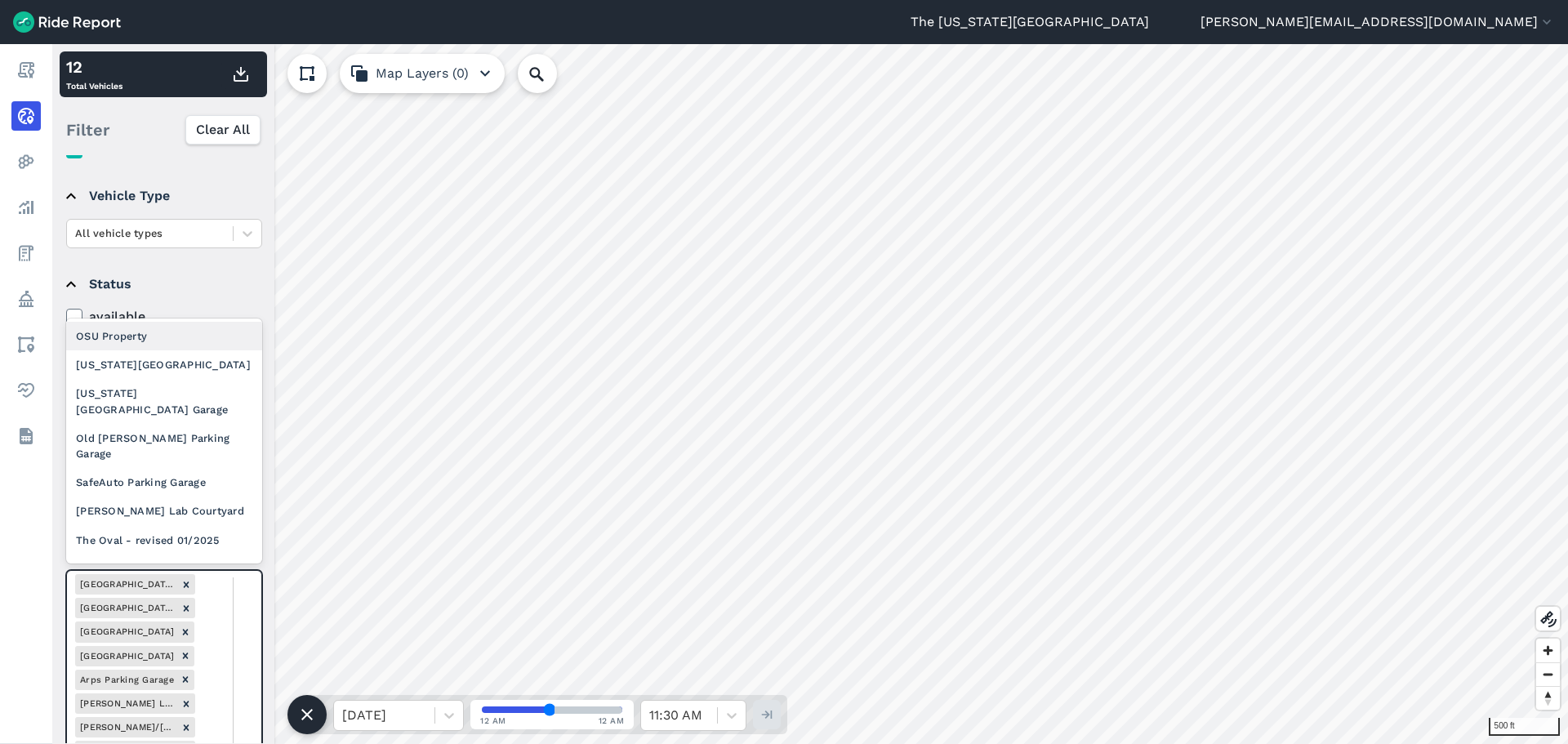
click at [199, 359] on div "[US_STATE][GEOGRAPHIC_DATA]" at bounding box center [164, 364] width 196 height 28
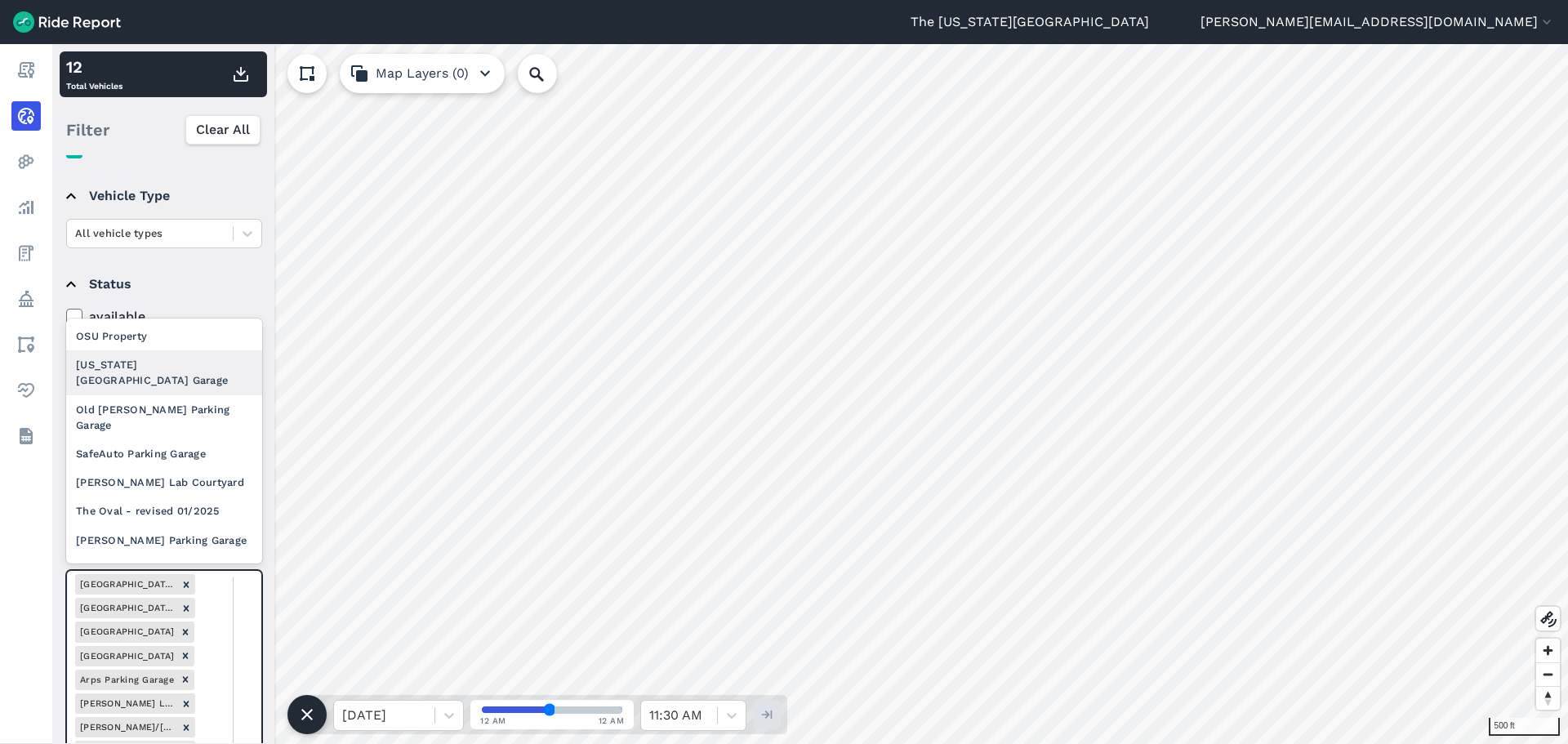
click at [166, 364] on div "[US_STATE] [GEOGRAPHIC_DATA] Garage" at bounding box center [164, 372] width 196 height 44
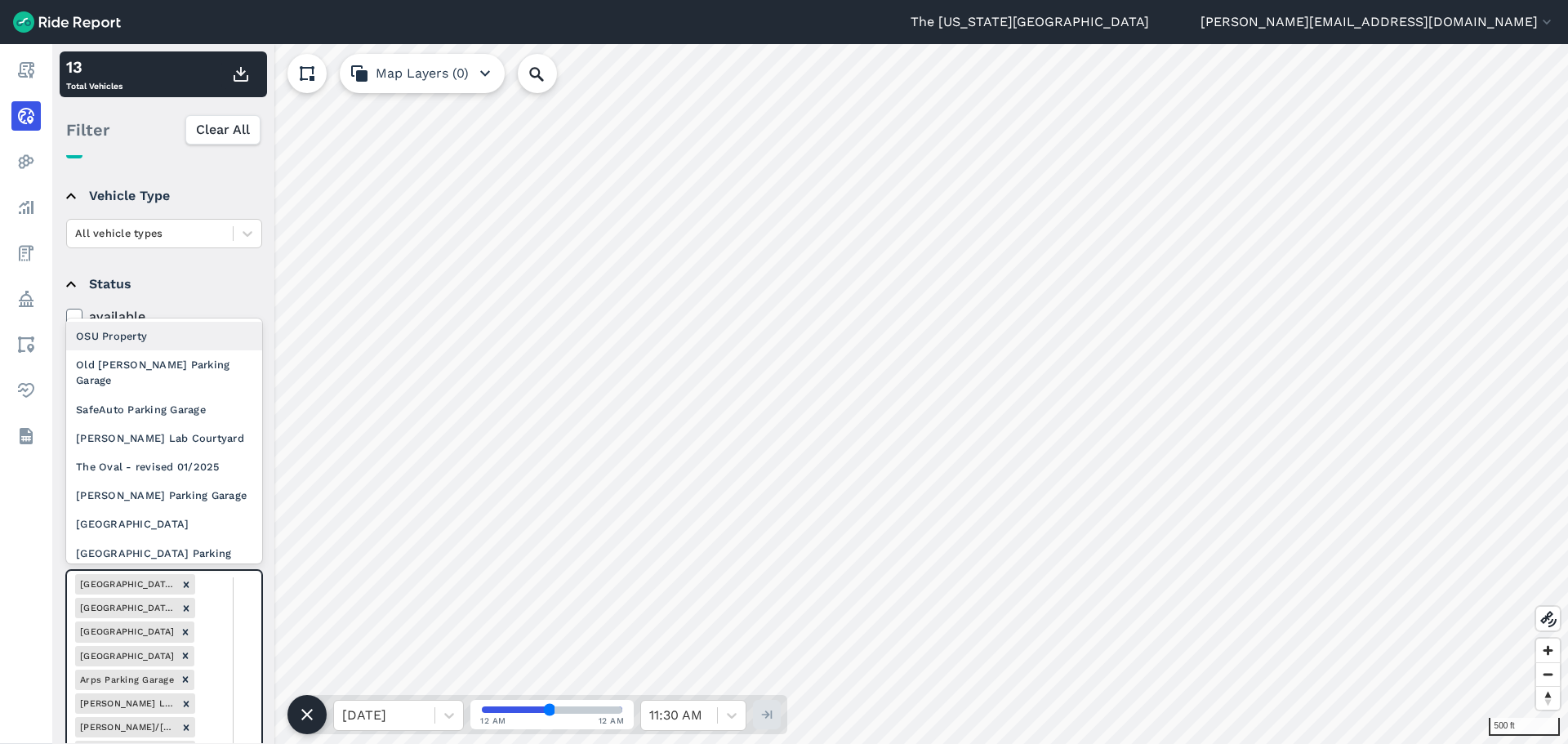
click at [176, 367] on div "Old [PERSON_NAME] Parking Garage" at bounding box center [164, 372] width 196 height 44
drag, startPoint x: 237, startPoint y: 610, endPoint x: 225, endPoint y: 581, distance: 31.4
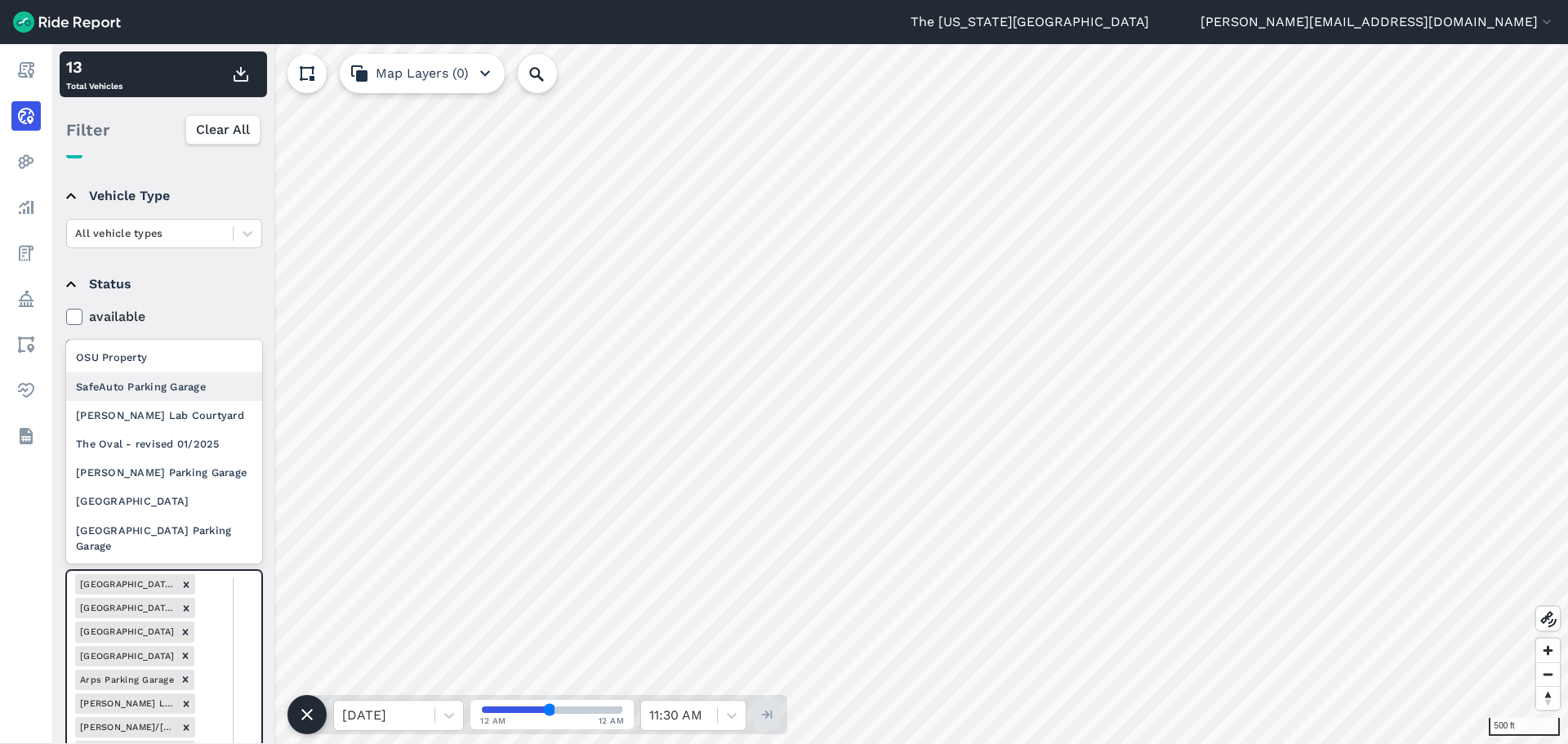
click at [167, 390] on div "SafeAuto Parking Garage" at bounding box center [164, 386] width 196 height 28
click at [192, 415] on div "[PERSON_NAME] Lab Courtyard" at bounding box center [164, 415] width 196 height 28
click at [176, 448] on div "The Oval - revised 01/2025" at bounding box center [164, 444] width 196 height 28
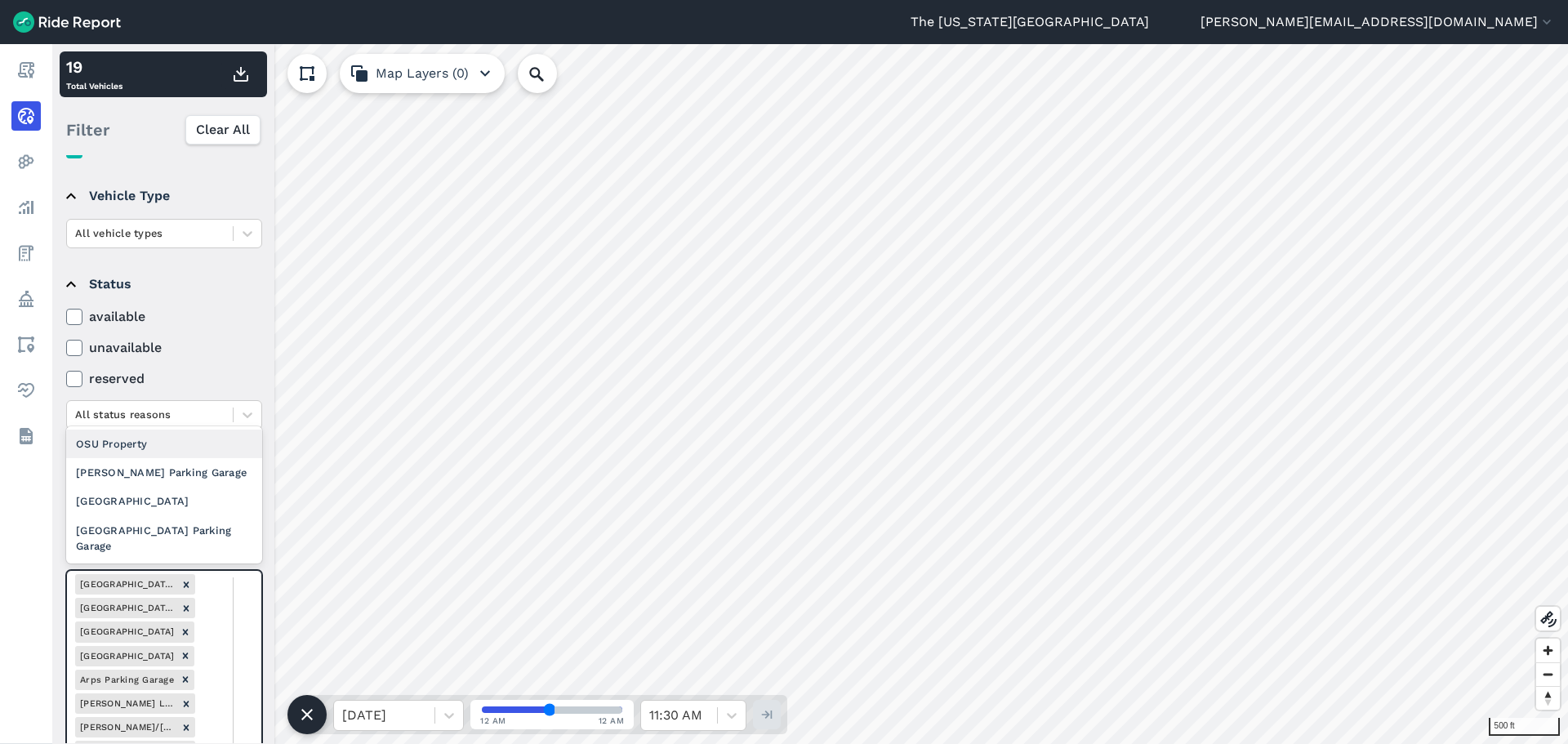
click at [199, 476] on div "[PERSON_NAME] Parking Garage" at bounding box center [164, 473] width 196 height 28
click at [194, 500] on div "[GEOGRAPHIC_DATA]" at bounding box center [164, 501] width 196 height 28
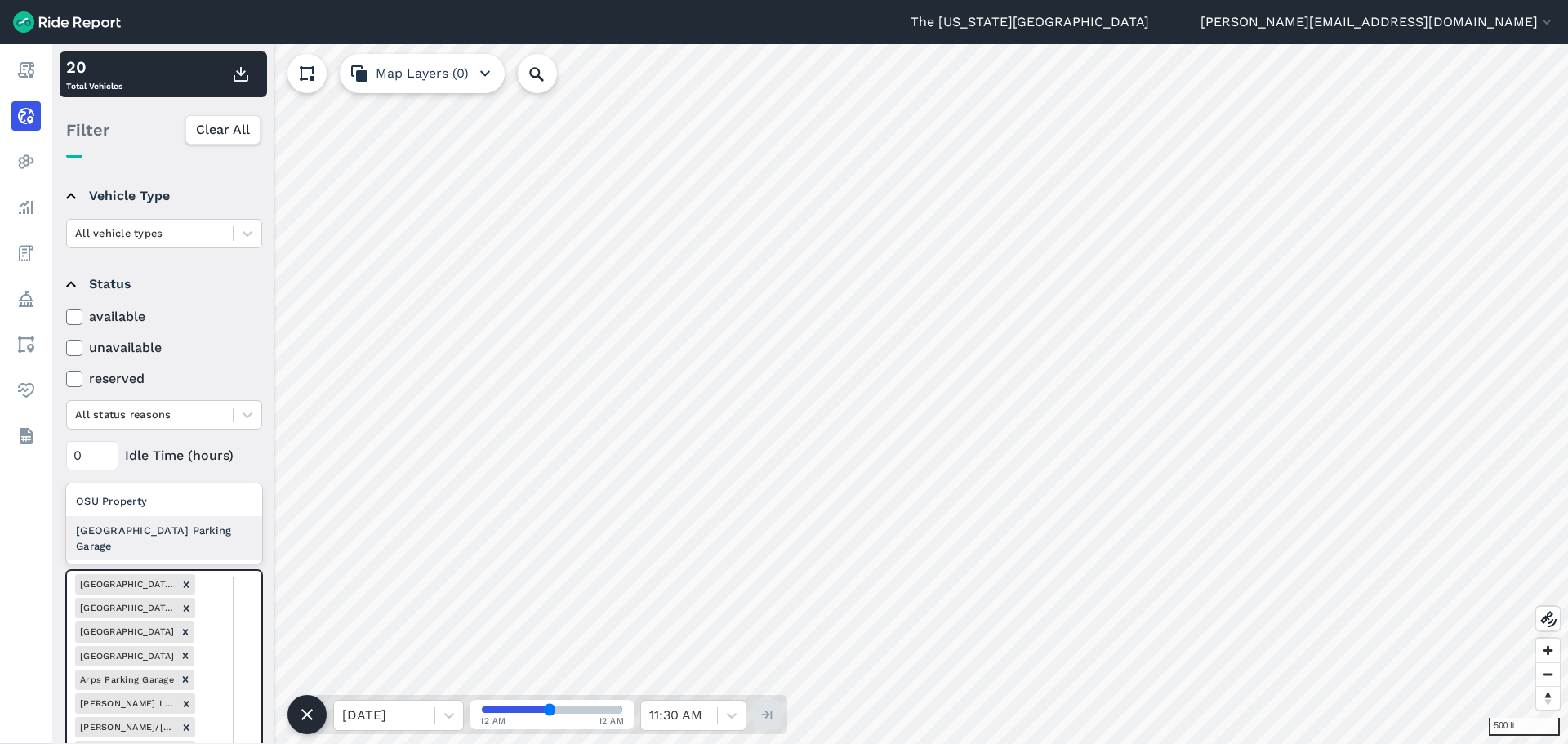
click at [183, 529] on div "[GEOGRAPHIC_DATA] Parking Garage" at bounding box center [164, 538] width 196 height 44
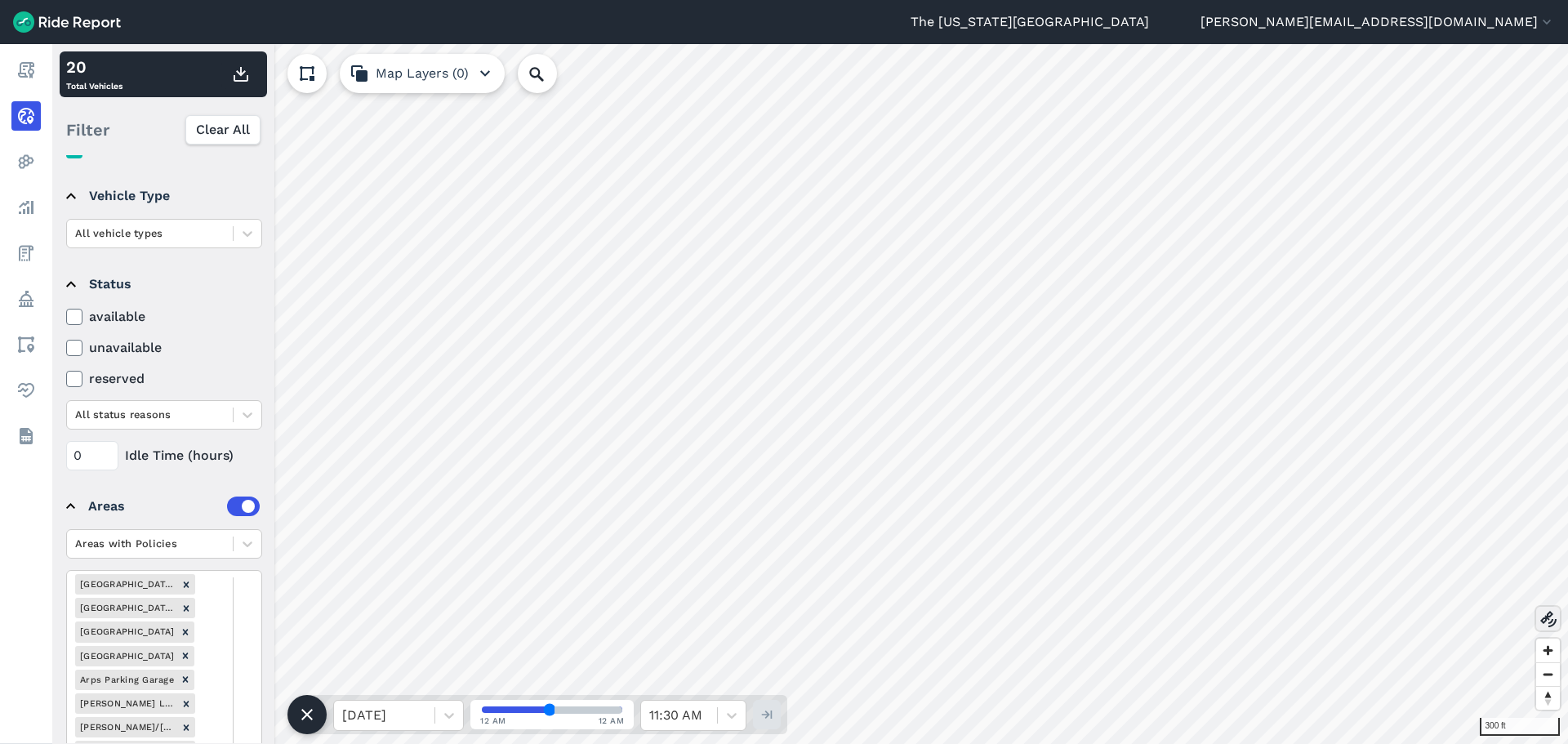
click at [1551, 620] on icon at bounding box center [1548, 618] width 19 height 19
click at [1540, 616] on icon at bounding box center [1548, 618] width 19 height 19
click at [1543, 619] on icon at bounding box center [1548, 618] width 19 height 19
click at [251, 547] on icon at bounding box center [247, 543] width 16 height 16
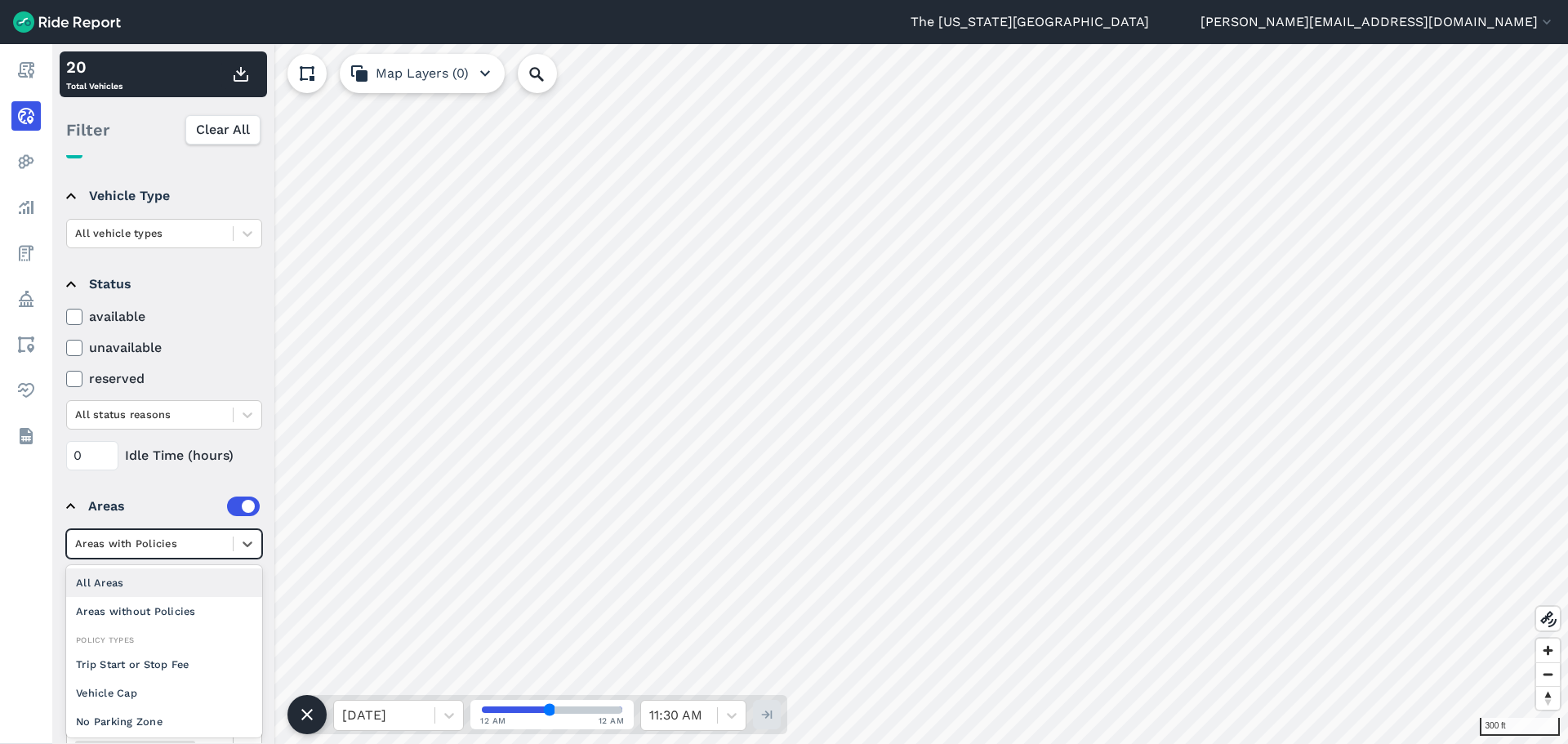
click at [169, 585] on div "All Areas" at bounding box center [164, 582] width 196 height 28
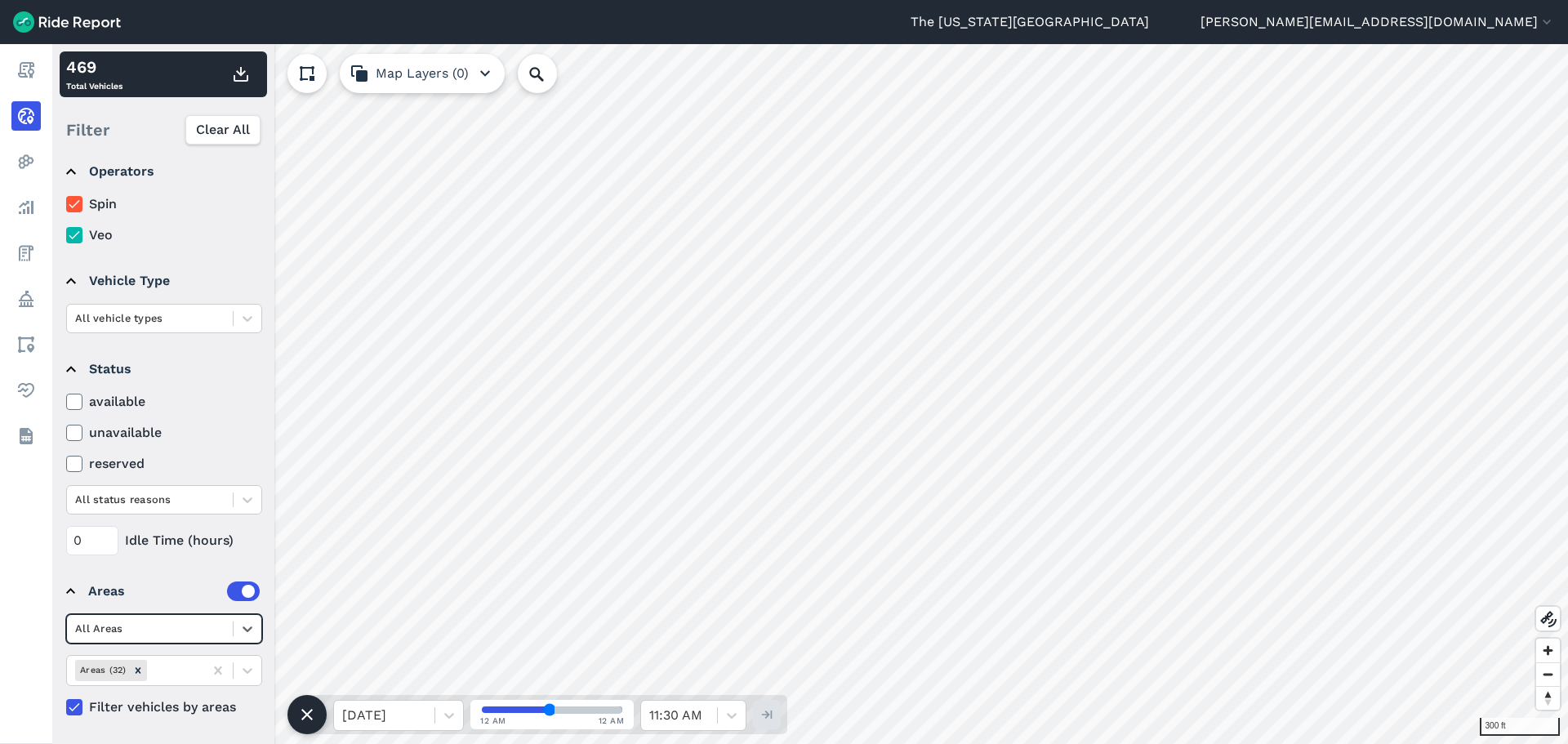
scroll to position [13, 0]
click at [246, 629] on div "option All Areas, selected. Select is focused ,type to refine list, press Down …" at bounding box center [164, 628] width 196 height 29
click at [243, 668] on icon at bounding box center [247, 669] width 16 height 16
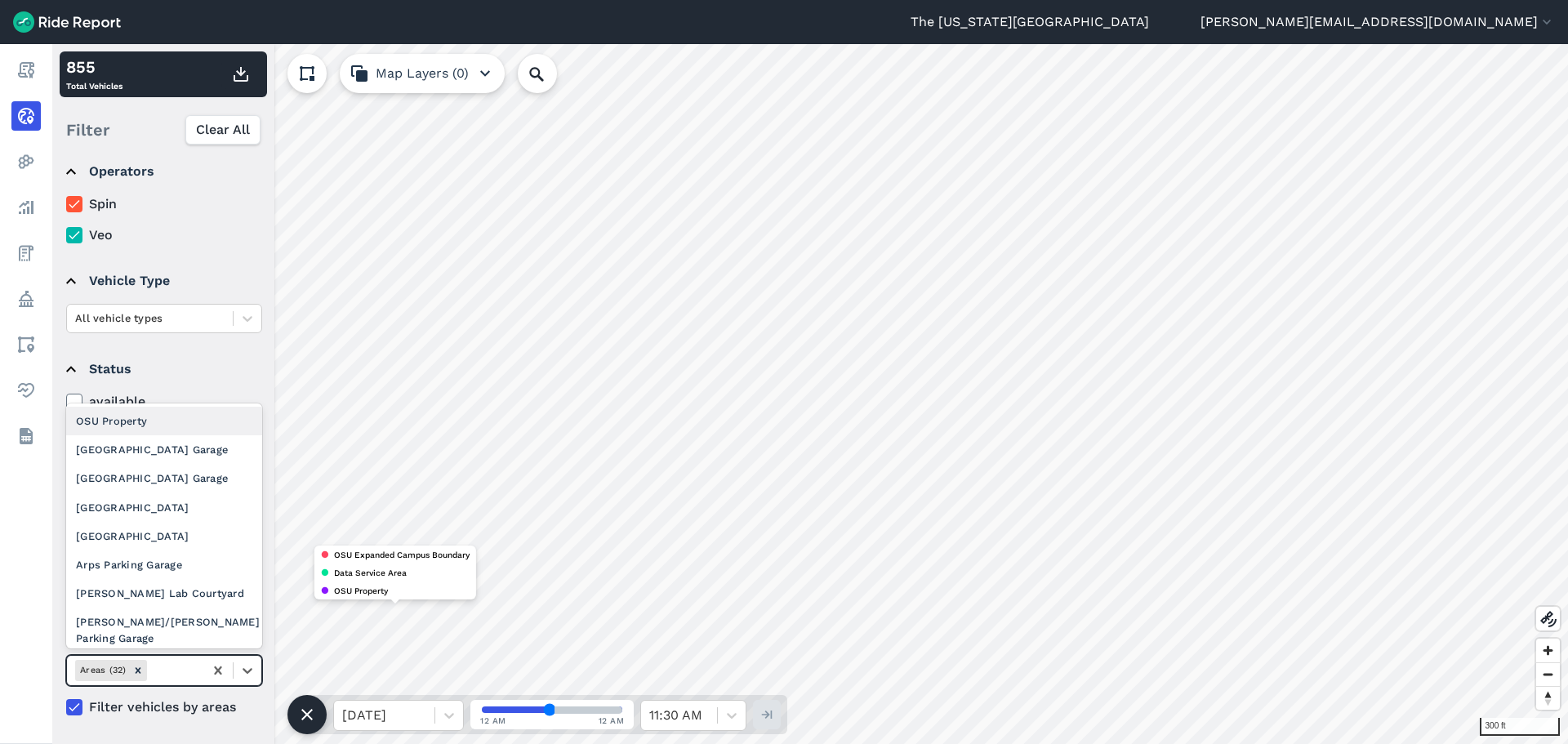
click at [199, 425] on div "OSU Property" at bounding box center [164, 421] width 196 height 28
